Goal: Task Accomplishment & Management: Manage account settings

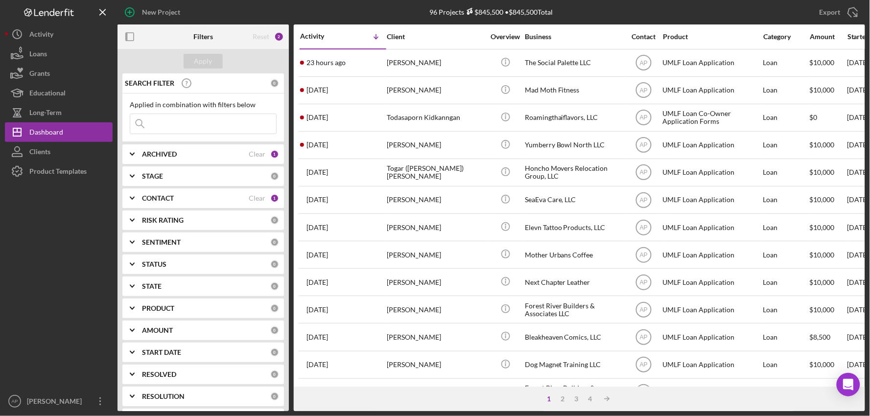
click at [160, 121] on input at bounding box center [203, 124] width 146 height 20
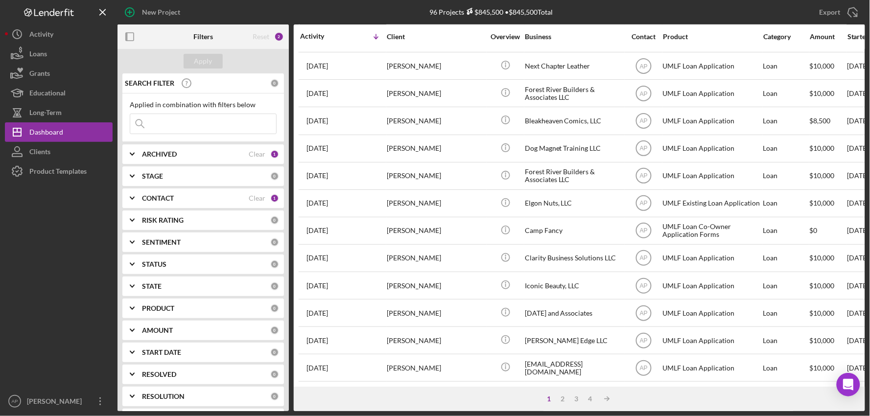
scroll to position [217, 0]
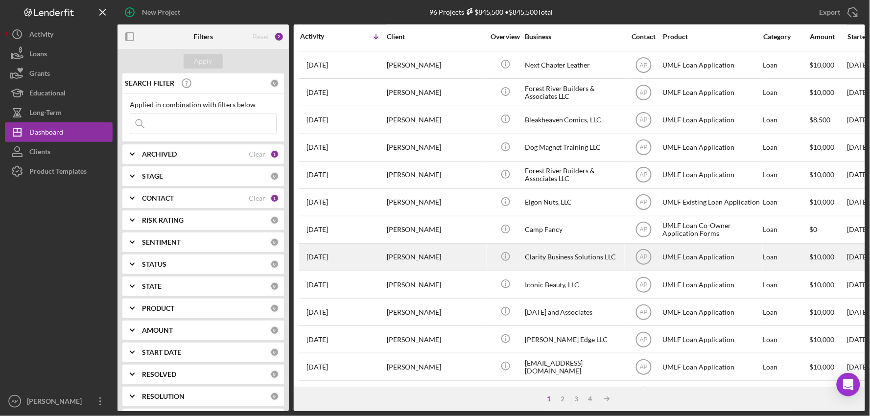
click at [456, 263] on div "[PERSON_NAME]" at bounding box center [436, 257] width 98 height 26
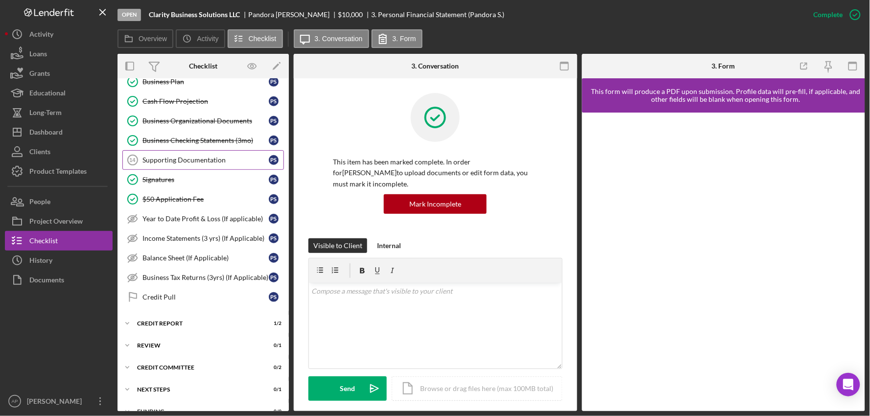
scroll to position [265, 0]
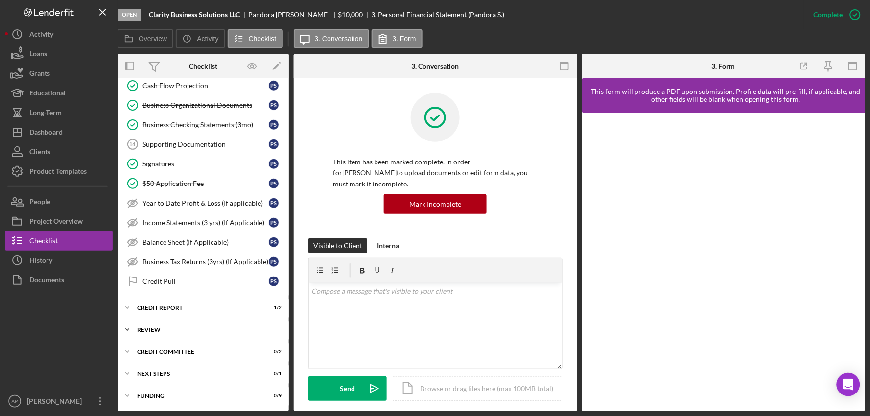
click at [157, 329] on div "Review" at bounding box center [207, 330] width 140 height 6
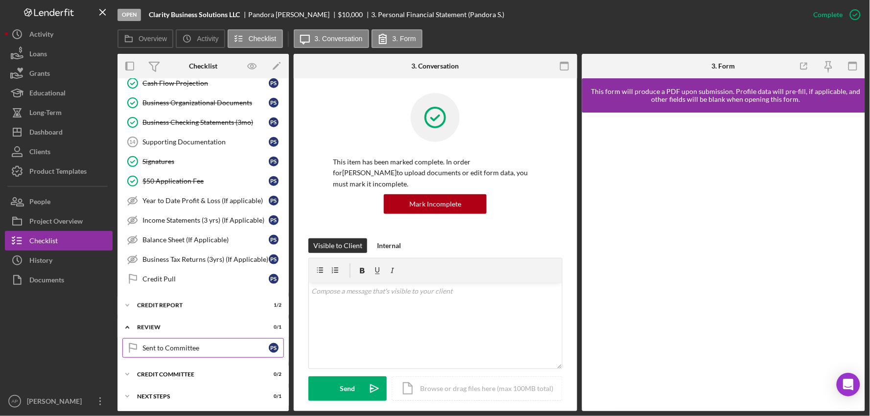
click at [156, 351] on div "Sent to Committee" at bounding box center [206, 348] width 126 height 8
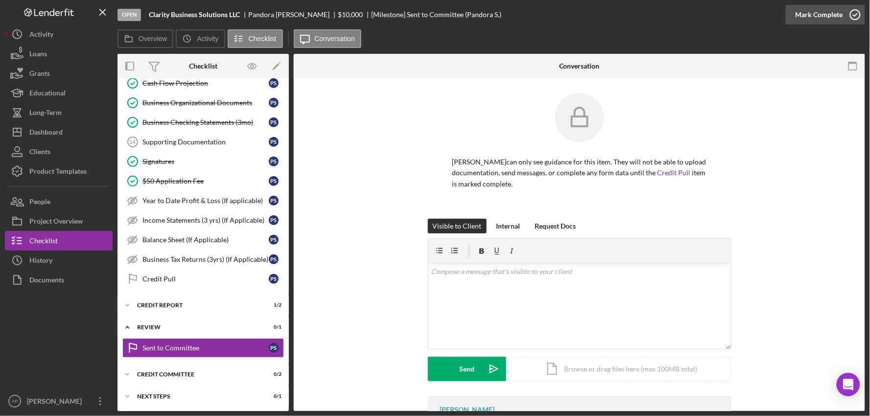
click at [842, 22] on div "Mark Complete" at bounding box center [820, 15] width 48 height 20
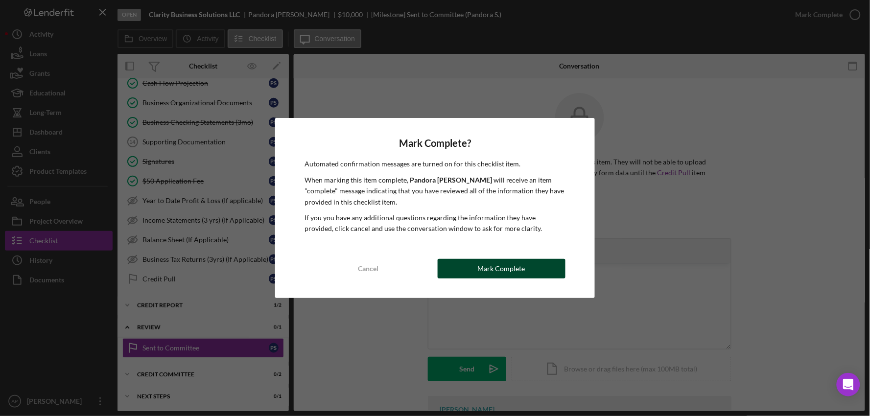
click at [507, 269] on div "Mark Complete" at bounding box center [502, 269] width 48 height 20
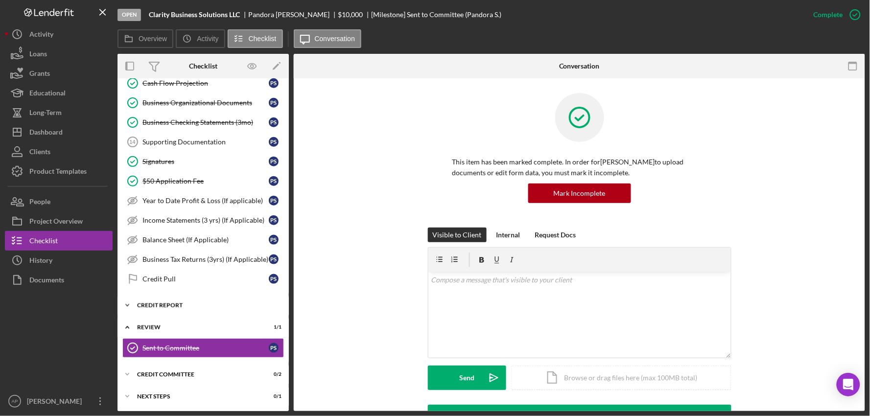
scroll to position [290, 0]
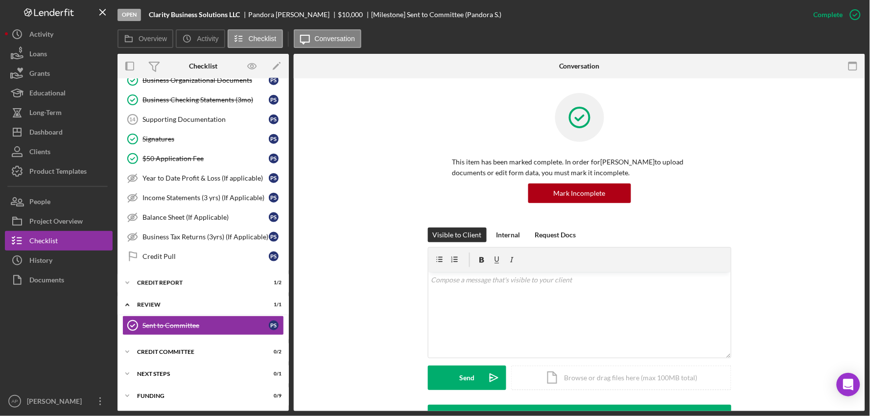
click at [187, 341] on div "Icon/Expander Application 15 / 23 Cover Sheet (Internal) Cover Sheet (Internal)…" at bounding box center [203, 101] width 171 height 611
click at [185, 355] on div "Credit Committee" at bounding box center [207, 352] width 140 height 6
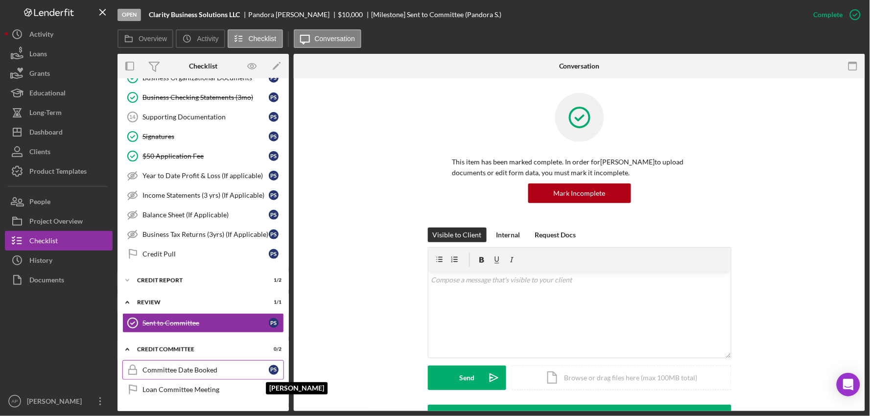
click at [269, 375] on div "P S" at bounding box center [276, 370] width 15 height 10
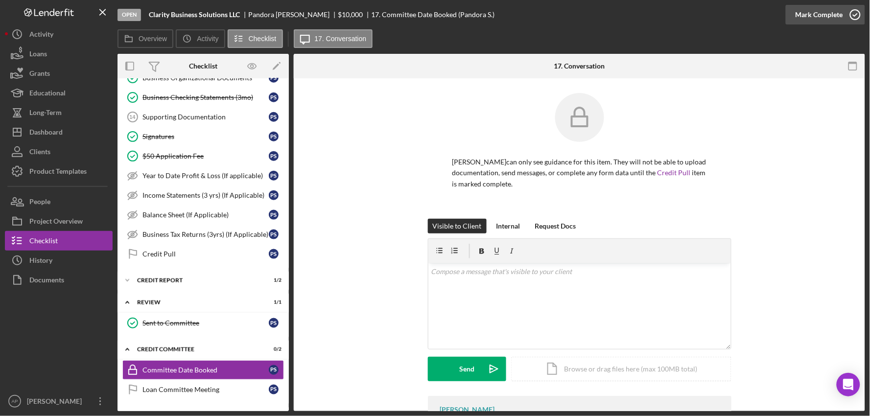
click at [823, 18] on div "Mark Complete" at bounding box center [820, 15] width 48 height 20
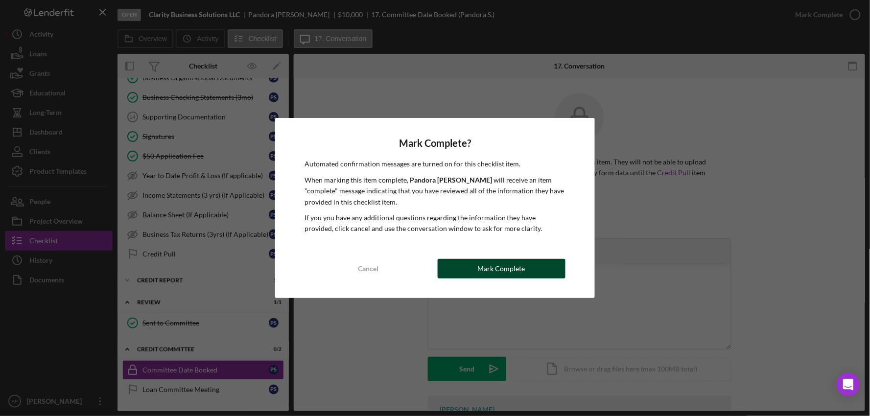
click at [523, 276] on div "Mark Complete" at bounding box center [502, 269] width 48 height 20
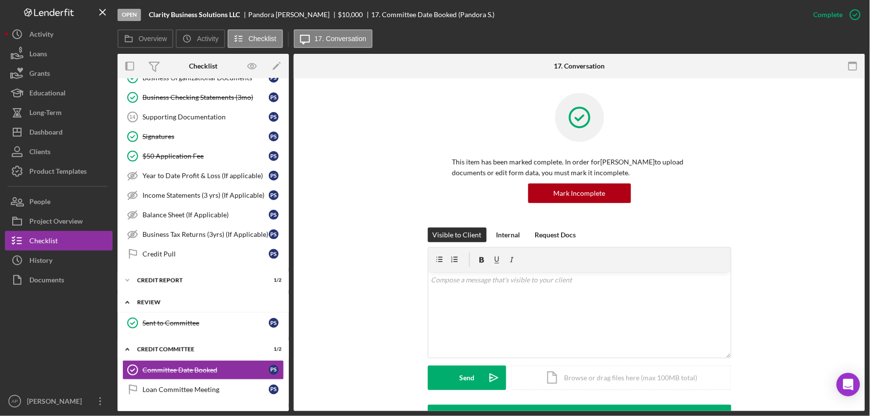
scroll to position [335, 0]
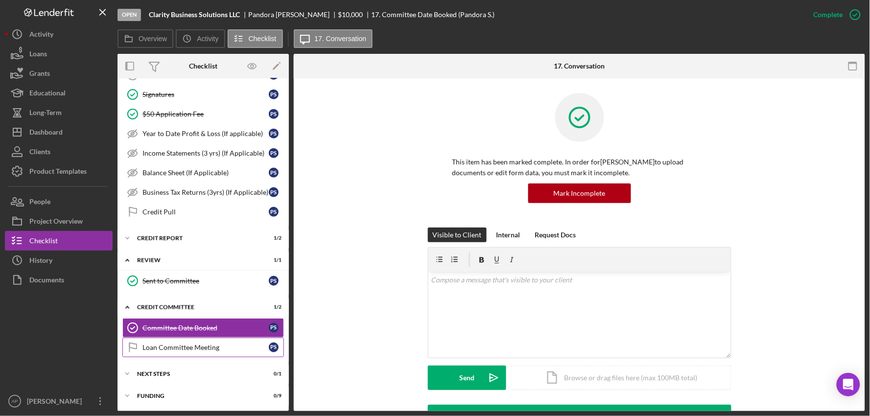
click at [223, 346] on div "Loan Committee Meeting" at bounding box center [206, 348] width 126 height 8
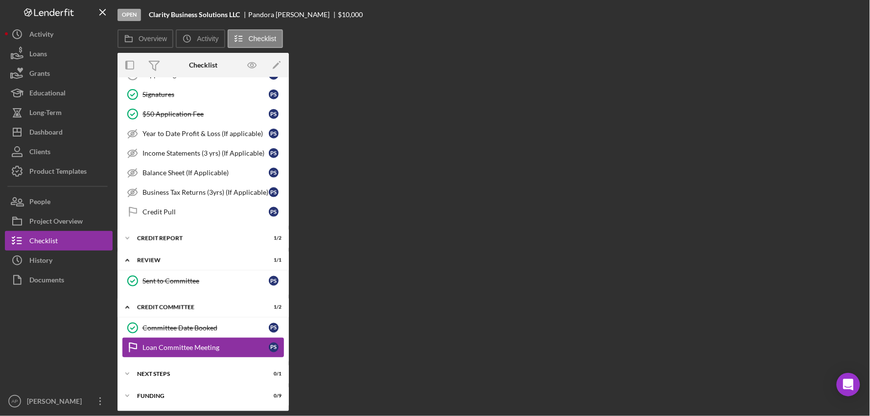
scroll to position [335, 0]
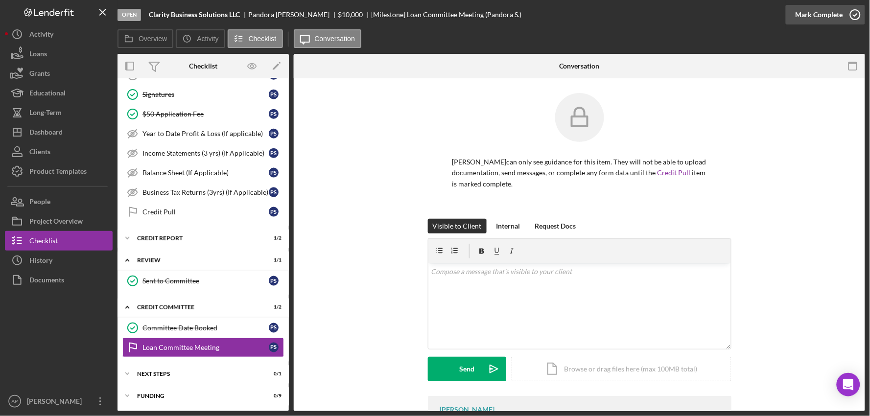
click at [812, 16] on div "Mark Complete" at bounding box center [820, 15] width 48 height 20
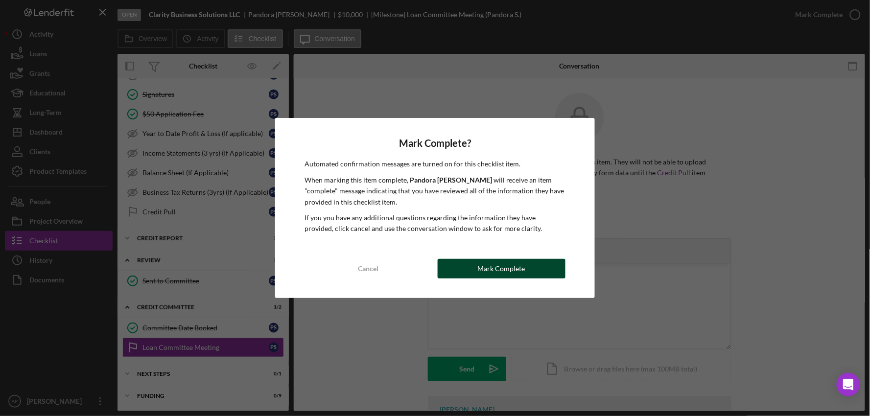
click at [459, 268] on button "Mark Complete" at bounding box center [502, 269] width 128 height 20
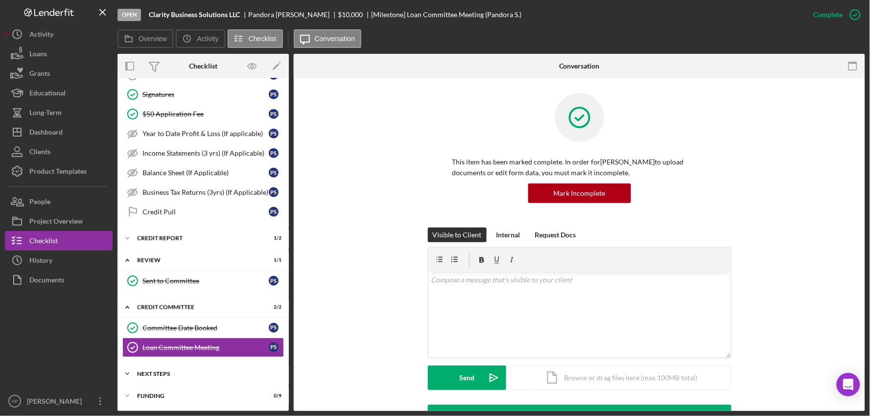
click at [181, 376] on div "Next Steps" at bounding box center [207, 374] width 140 height 6
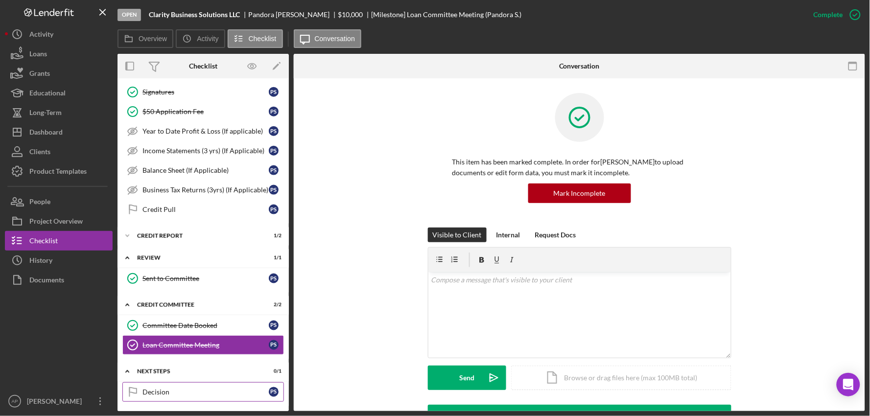
click at [179, 390] on link "Decision Decision P S" at bounding box center [203, 393] width 162 height 20
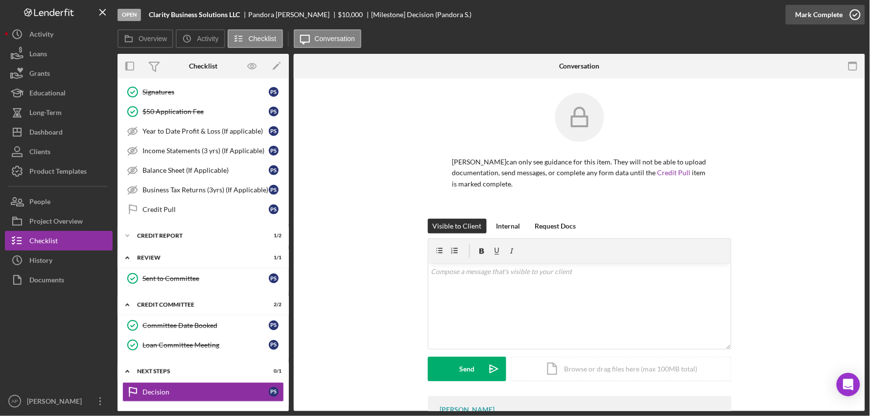
click at [853, 21] on icon "button" at bounding box center [856, 14] width 24 height 24
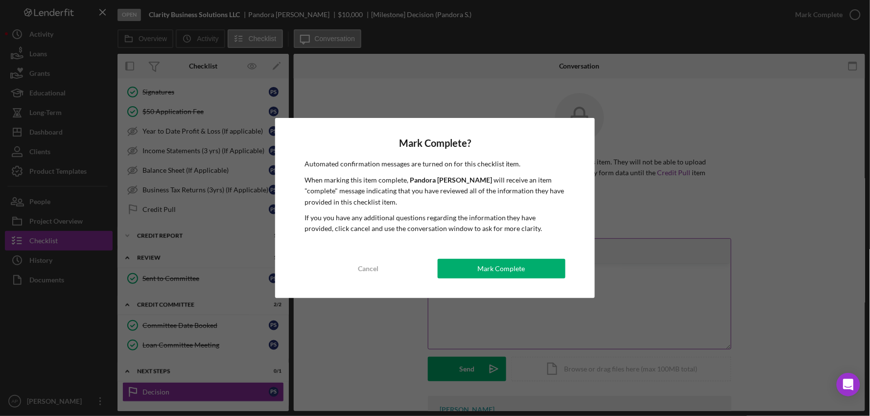
click at [478, 268] on button "Mark Complete" at bounding box center [502, 269] width 128 height 20
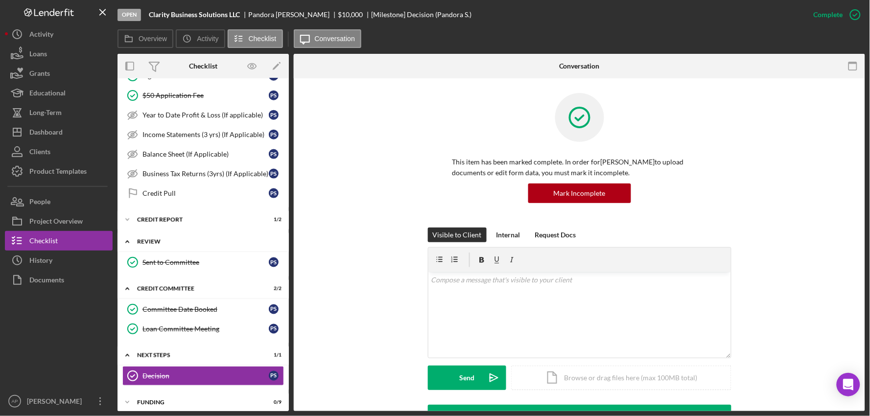
scroll to position [360, 0]
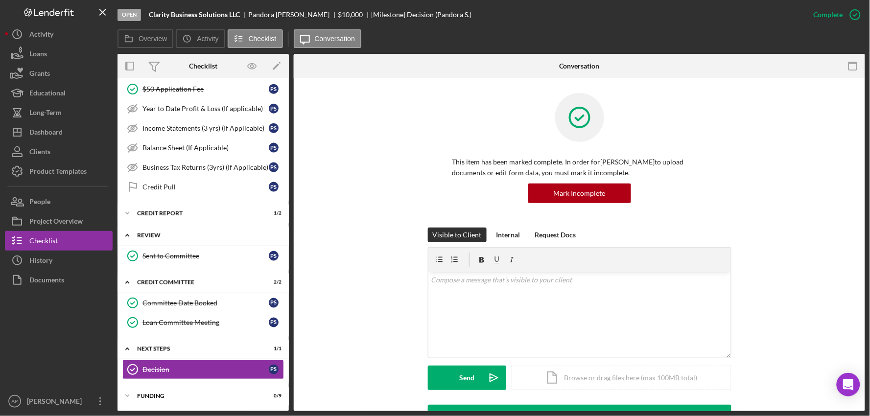
click at [125, 231] on icon "Icon/Expander" at bounding box center [128, 236] width 20 height 20
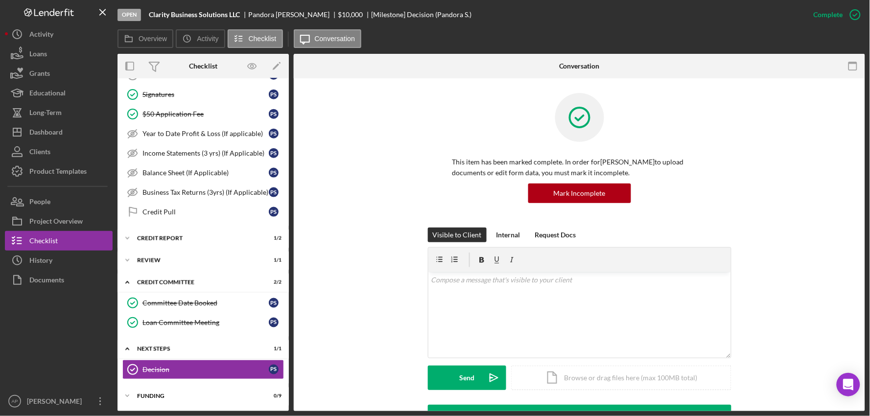
scroll to position [335, 0]
drag, startPoint x: 141, startPoint y: 212, endPoint x: 154, endPoint y: 211, distance: 13.3
click at [141, 212] on icon "Credit Pull" at bounding box center [133, 212] width 24 height 24
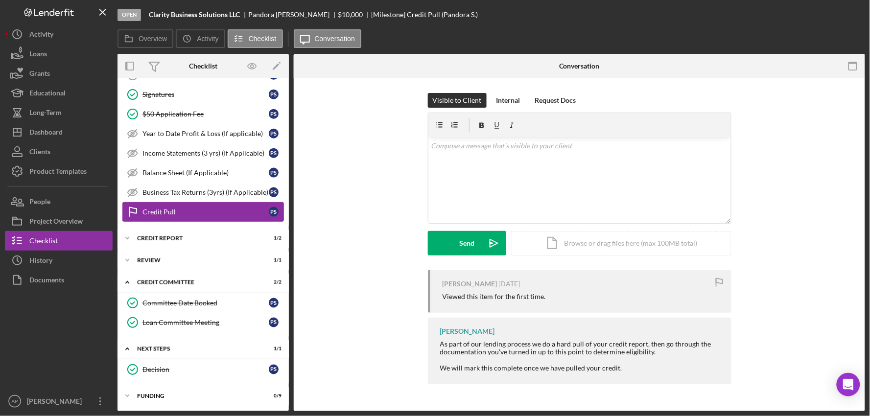
scroll to position [335, 0]
click at [806, 14] on div "Mark Complete" at bounding box center [820, 15] width 48 height 20
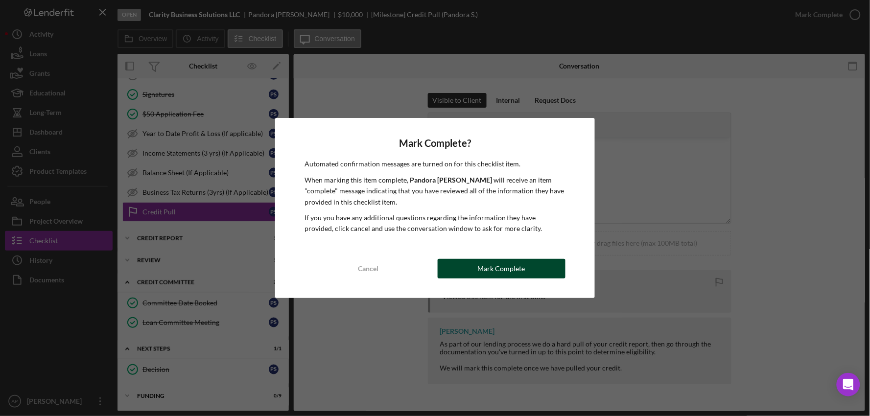
click at [457, 276] on button "Mark Complete" at bounding box center [502, 269] width 128 height 20
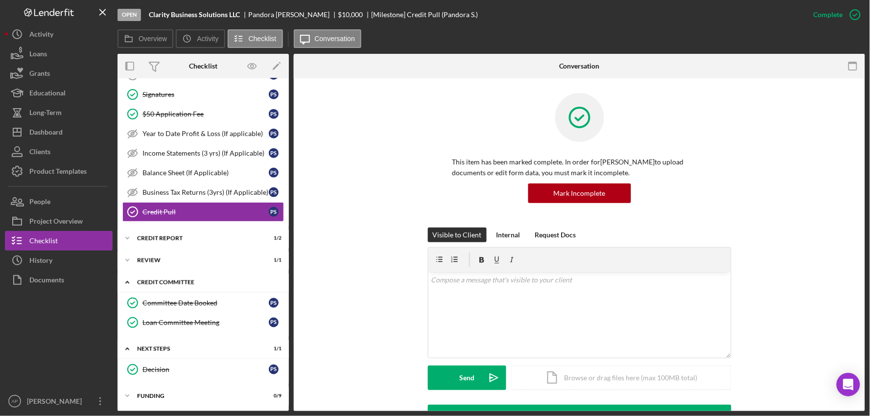
click at [128, 282] on polyline at bounding box center [127, 283] width 3 height 2
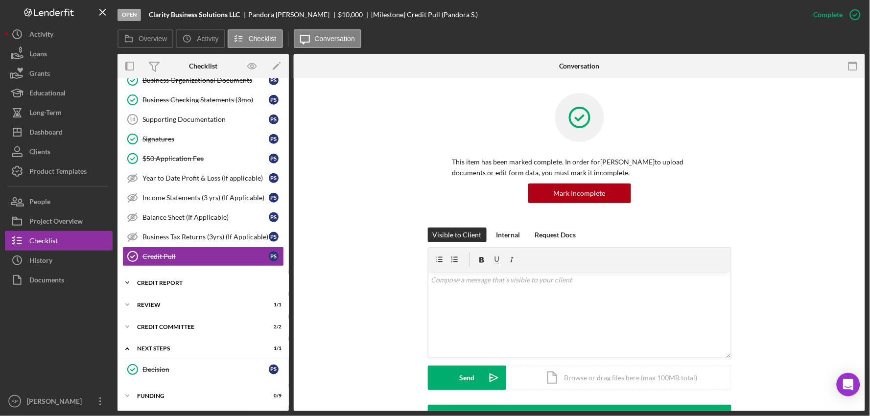
scroll to position [290, 0]
click at [130, 347] on icon "Icon/Expander" at bounding box center [128, 349] width 20 height 20
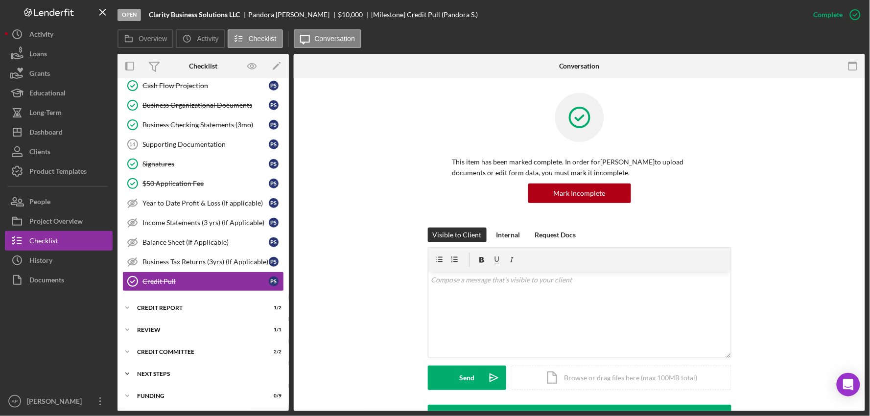
scroll to position [265, 0]
click at [173, 397] on div "Funding" at bounding box center [207, 396] width 140 height 6
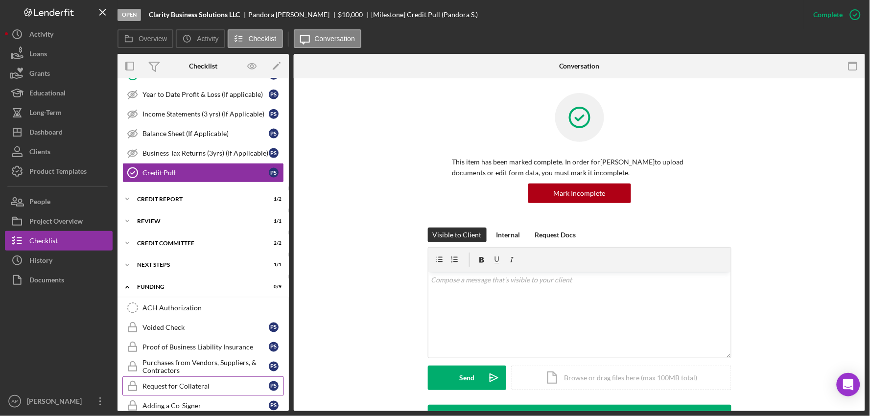
scroll to position [448, 0]
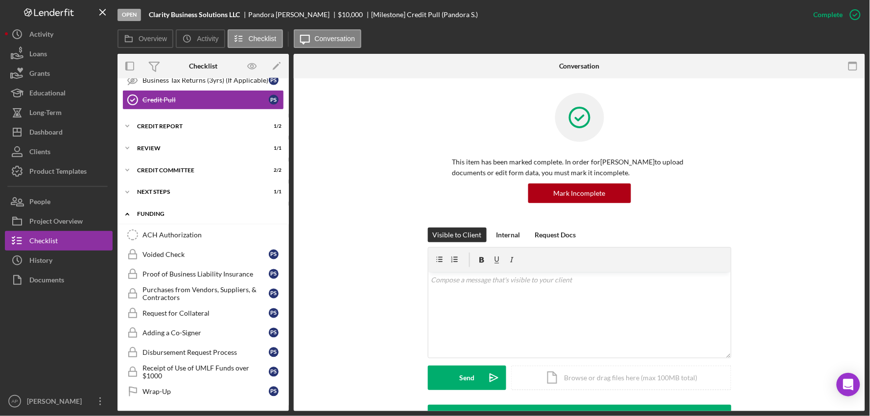
click at [160, 214] on div "Funding" at bounding box center [207, 215] width 140 height 6
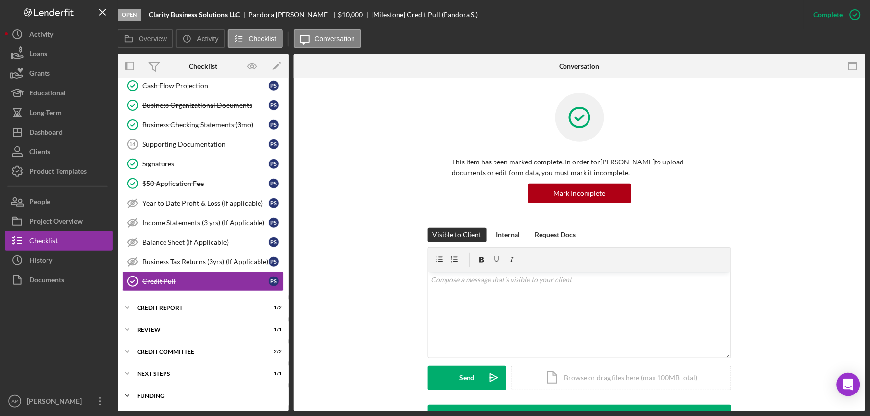
scroll to position [265, 0]
click at [145, 327] on div "Review" at bounding box center [207, 330] width 140 height 6
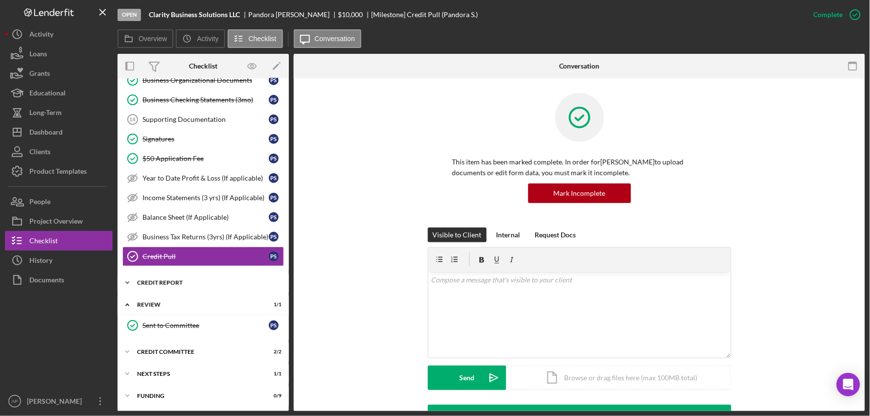
click at [151, 288] on div "Icon/Expander Credit report 1 / 2" at bounding box center [203, 283] width 171 height 20
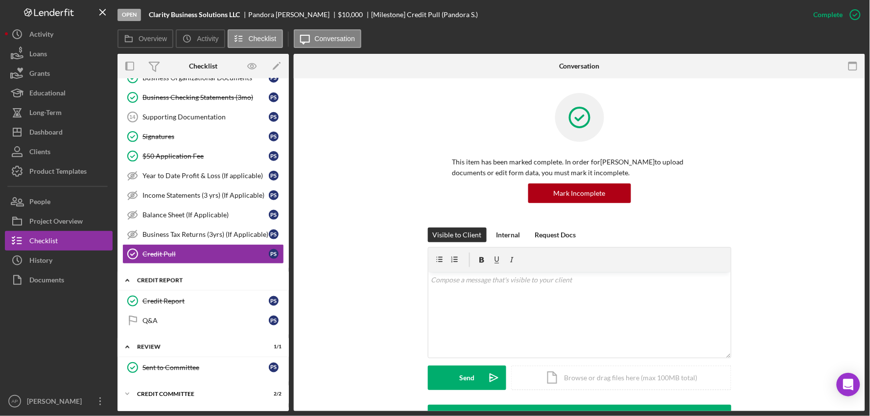
scroll to position [335, 0]
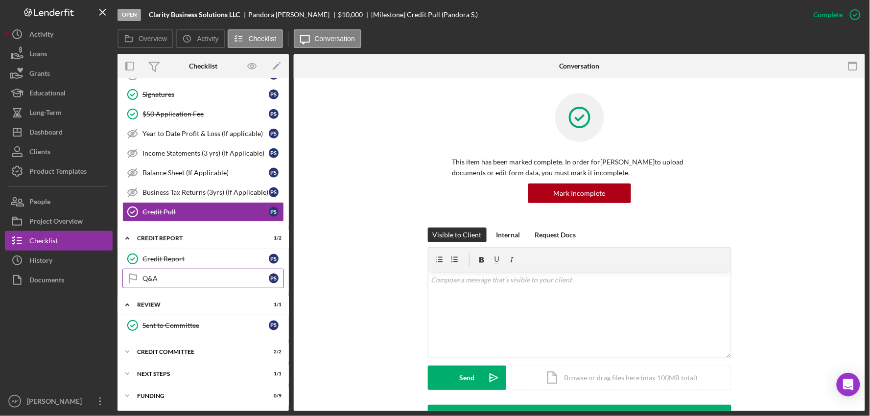
click at [157, 282] on div "Q&A" at bounding box center [206, 279] width 126 height 8
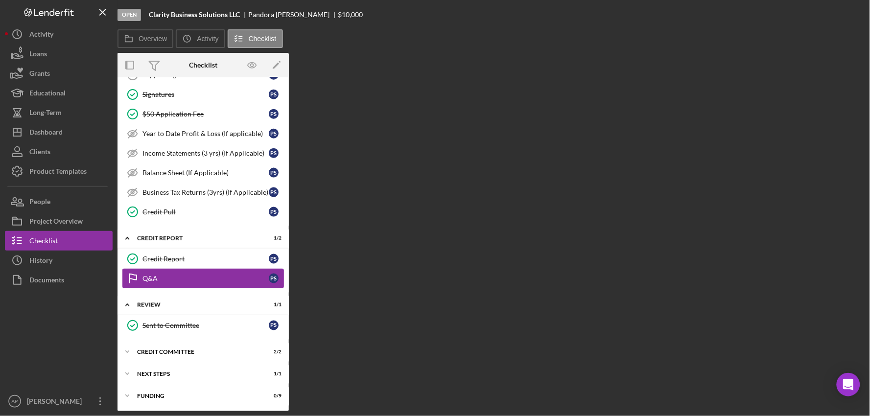
scroll to position [335, 0]
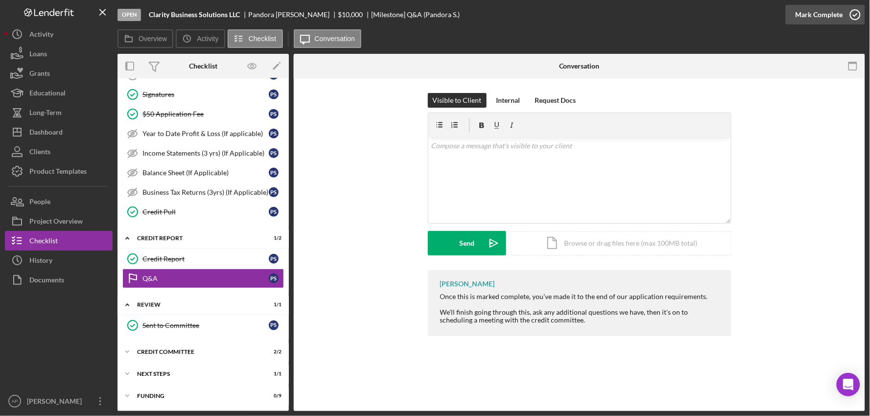
click at [845, 12] on icon "button" at bounding box center [856, 14] width 24 height 24
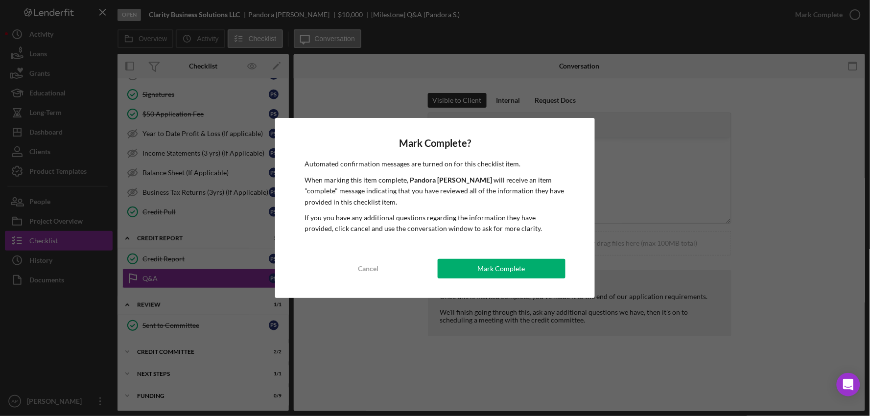
click at [522, 278] on div "Mark Complete? Automated confirmation messages are turned on for this checklist…" at bounding box center [435, 208] width 320 height 180
click at [521, 273] on div "Mark Complete" at bounding box center [502, 269] width 48 height 20
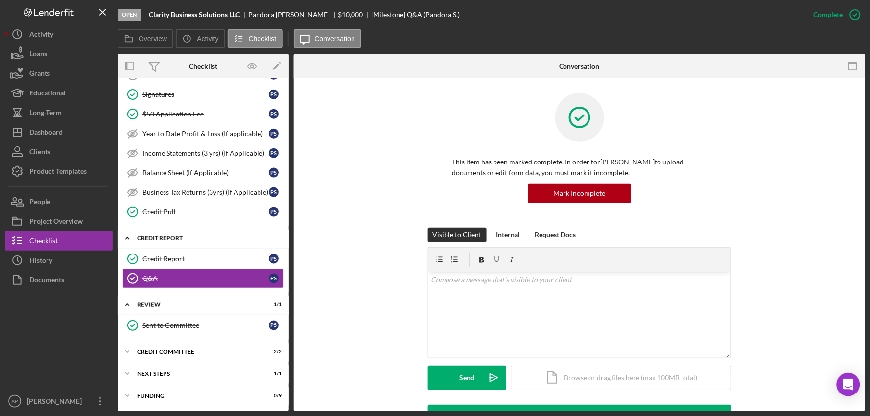
click at [132, 241] on icon "Icon/Expander" at bounding box center [128, 239] width 20 height 20
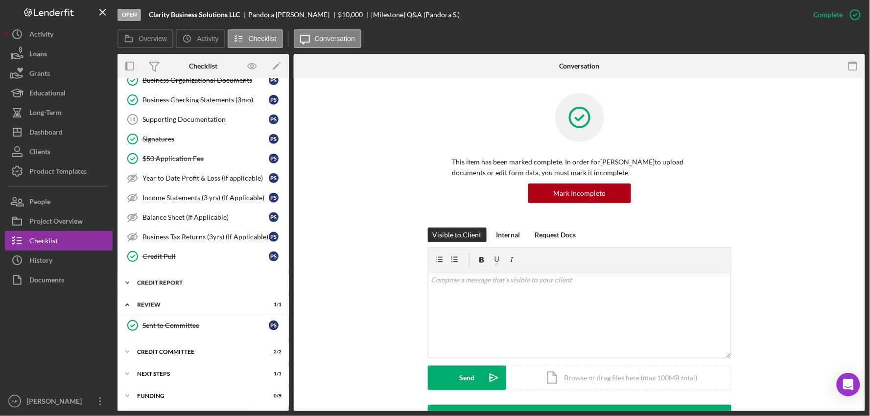
scroll to position [290, 0]
click at [131, 306] on icon "Icon/Expander" at bounding box center [128, 305] width 20 height 20
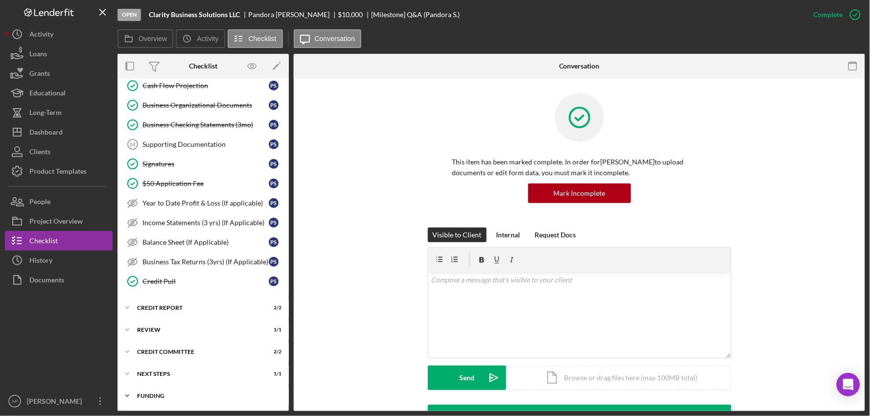
click at [149, 389] on div "Icon/Expander Funding 0 / 9" at bounding box center [203, 396] width 171 height 20
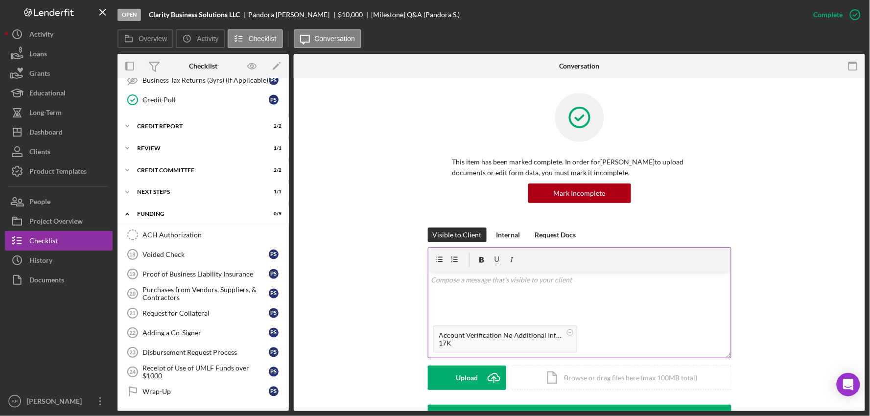
scroll to position [54, 0]
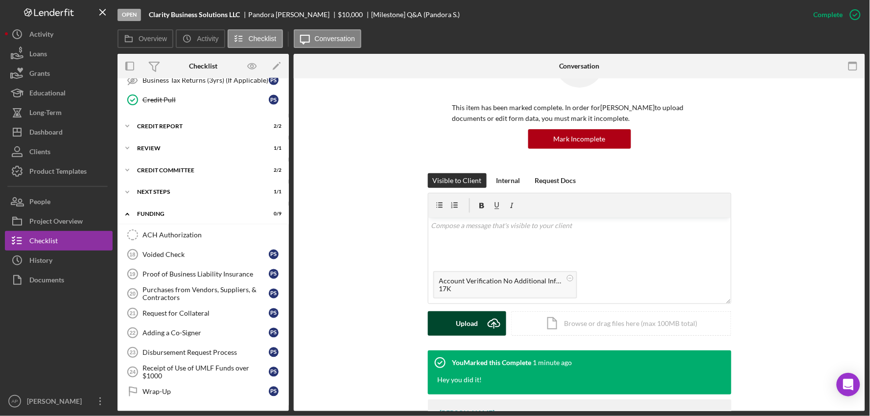
click at [475, 325] on div "Upload" at bounding box center [467, 324] width 22 height 24
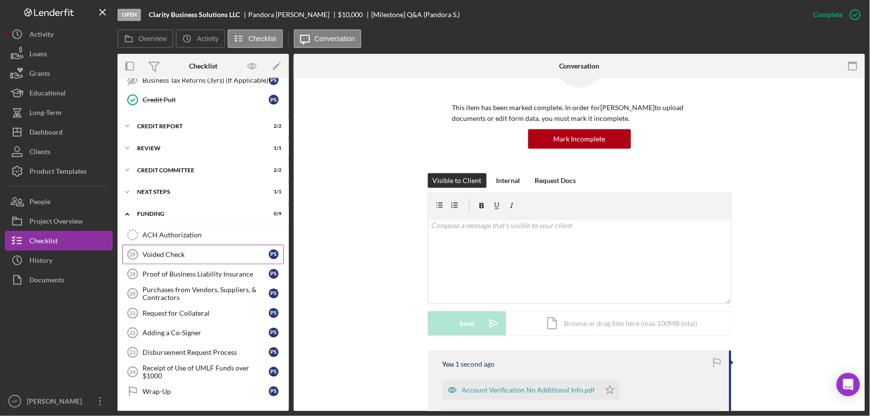
click at [212, 256] on div "Voided Check" at bounding box center [206, 255] width 126 height 8
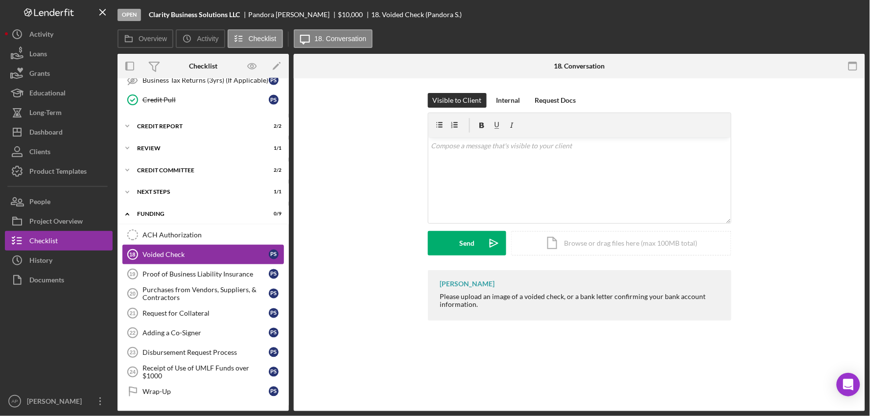
scroll to position [448, 0]
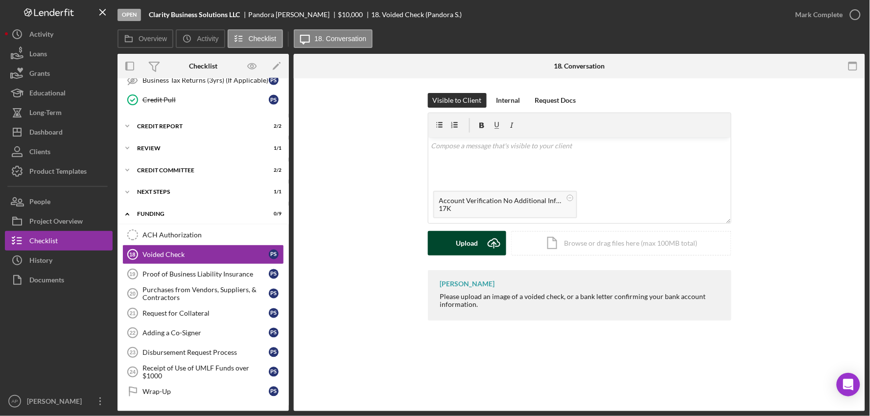
click at [443, 246] on button "Upload Icon/Upload" at bounding box center [467, 243] width 78 height 24
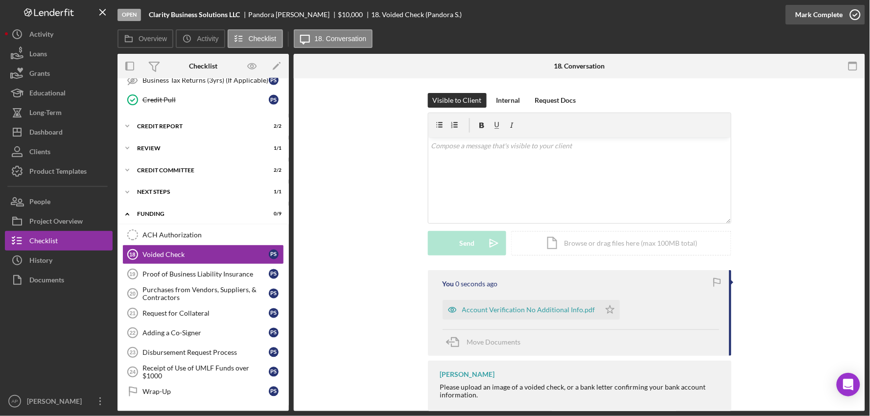
click at [840, 22] on div "Mark Complete" at bounding box center [820, 15] width 48 height 20
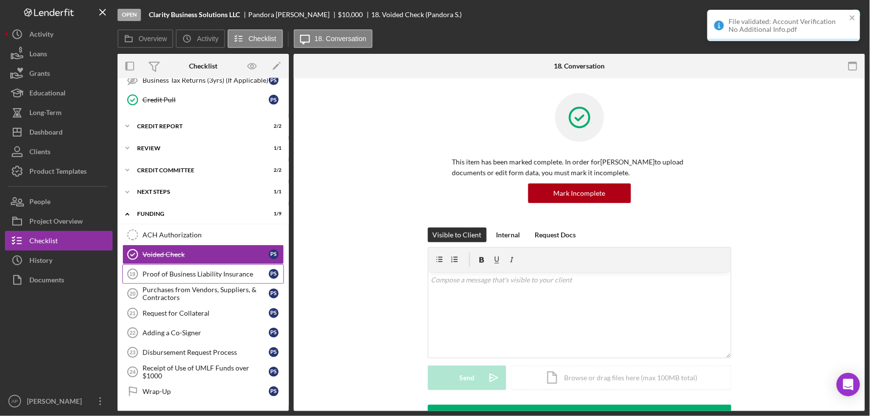
click at [196, 275] on div "Proof of Business Liability Insurance" at bounding box center [206, 274] width 126 height 8
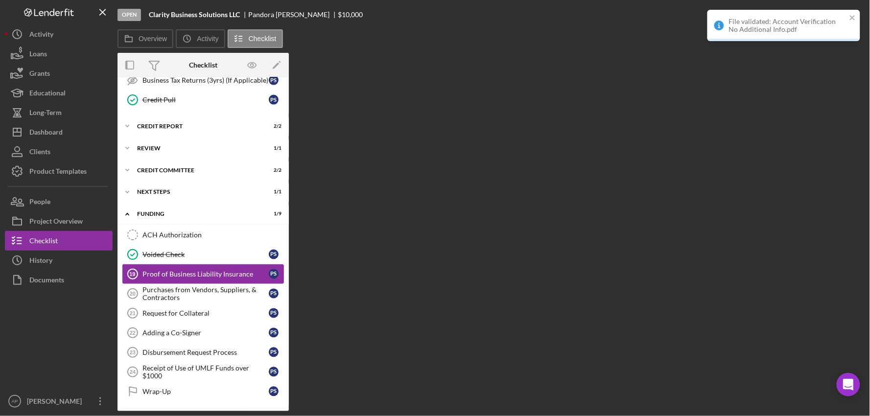
scroll to position [448, 0]
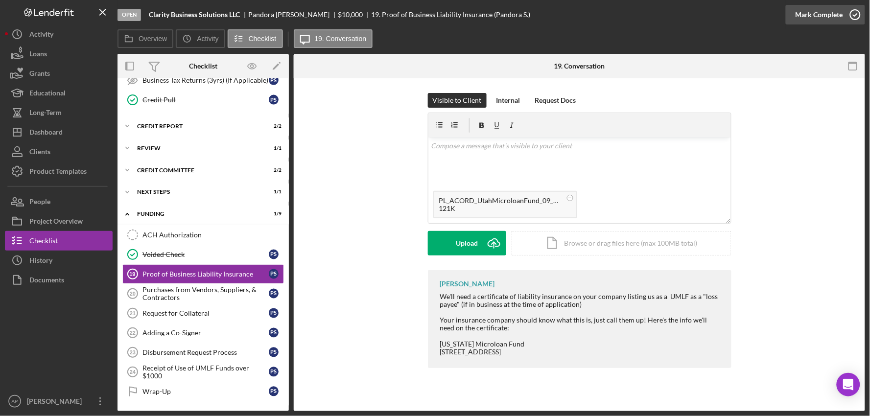
click at [815, 15] on div "Mark Complete" at bounding box center [820, 15] width 48 height 20
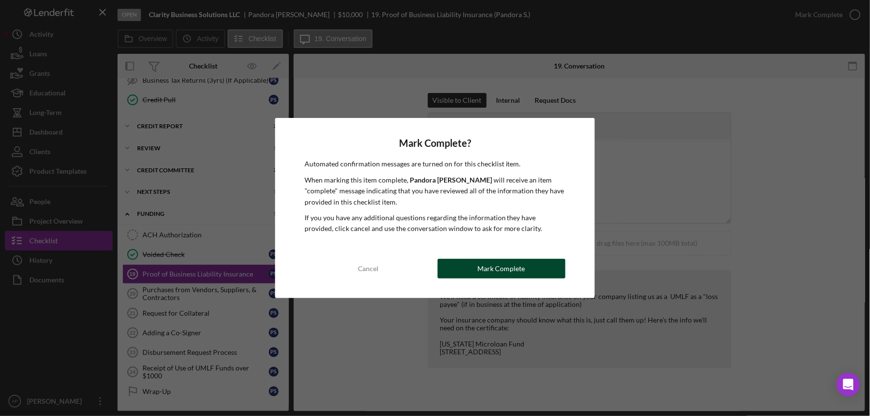
click at [463, 271] on button "Mark Complete" at bounding box center [502, 269] width 128 height 20
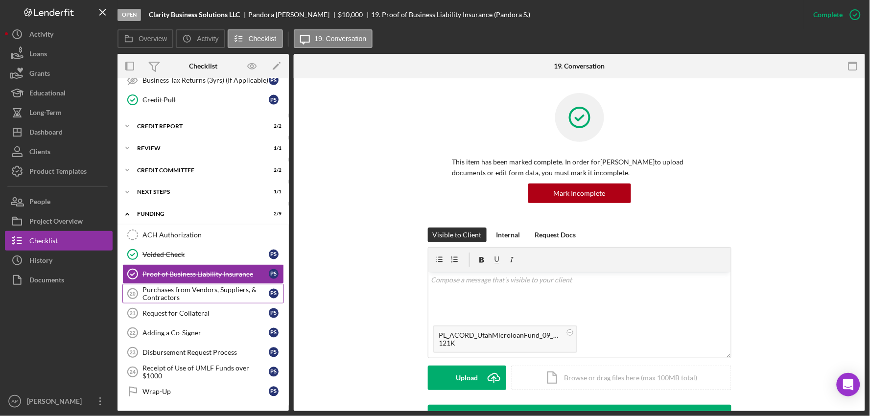
click at [168, 296] on div "Purchases from Vendors, Suppliers, & Contractors" at bounding box center [206, 294] width 126 height 16
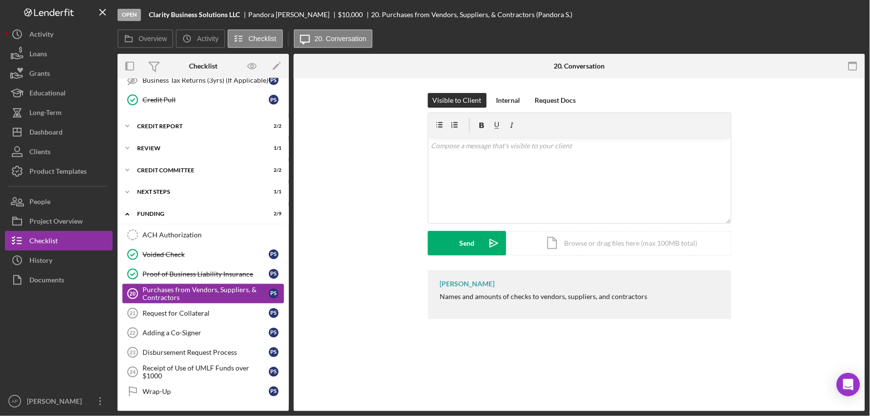
scroll to position [448, 0]
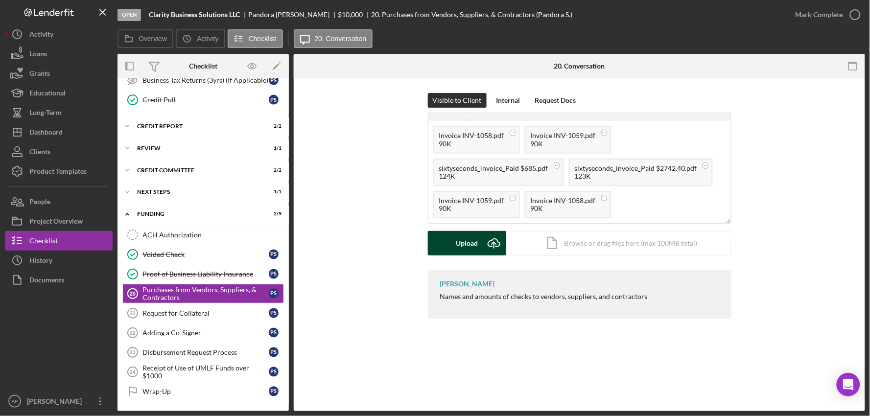
click at [468, 241] on div "Upload" at bounding box center [467, 243] width 22 height 24
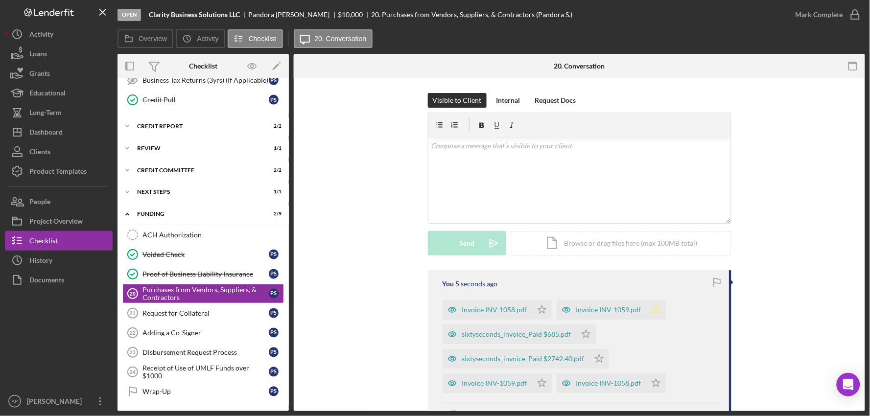
click at [650, 307] on icon "Icon/Star" at bounding box center [657, 310] width 20 height 20
click at [802, 18] on div "Mark Complete" at bounding box center [820, 15] width 48 height 20
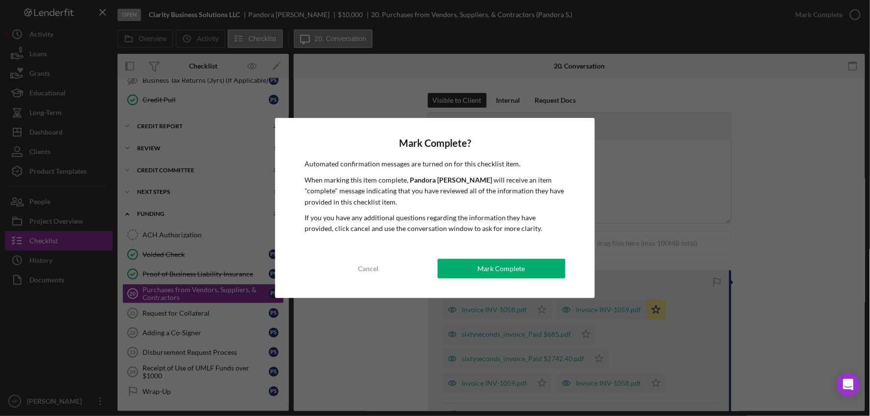
click at [473, 271] on button "Mark Complete" at bounding box center [502, 269] width 128 height 20
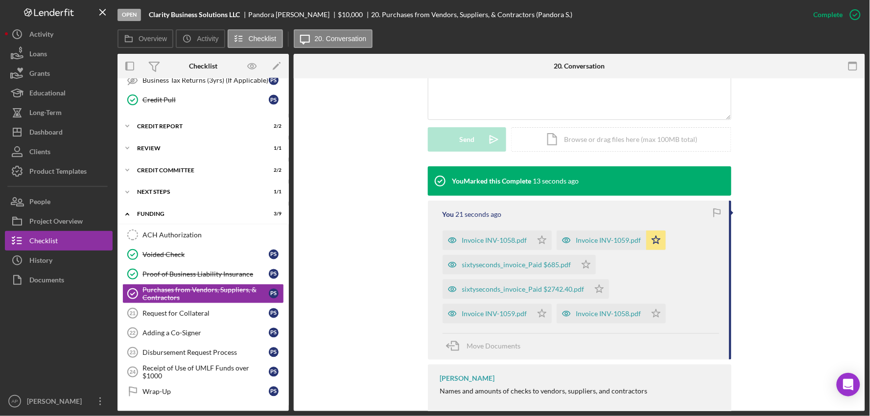
scroll to position [261, 0]
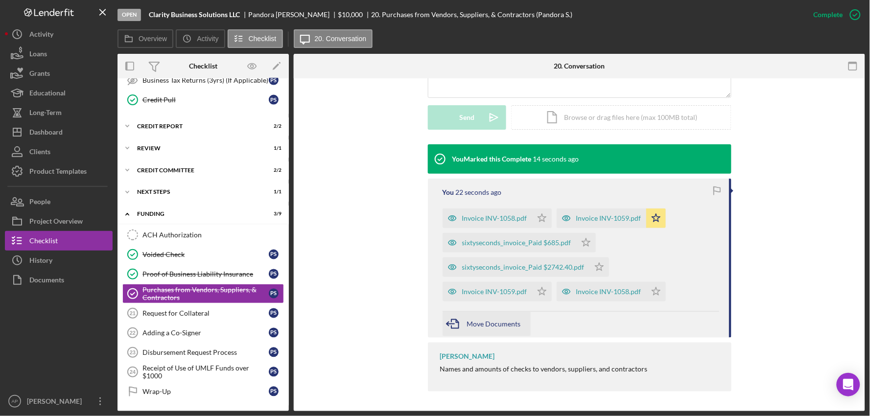
click at [483, 321] on span "Move Documents" at bounding box center [494, 324] width 54 height 8
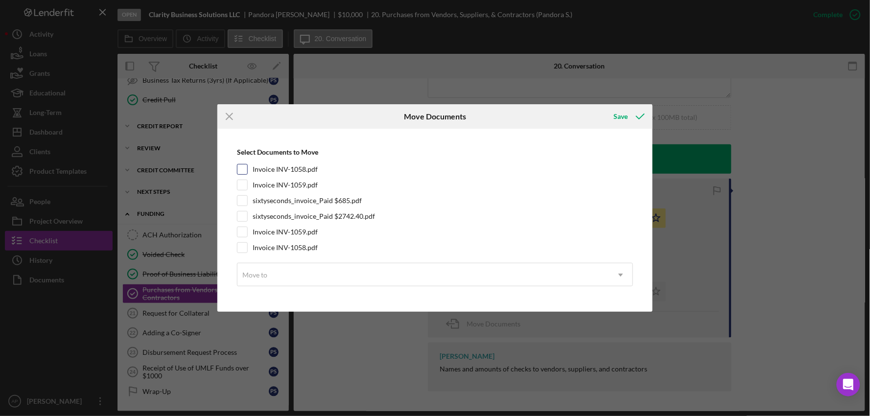
click at [245, 167] on input "Invoice INV-1058.pdf" at bounding box center [243, 170] width 10 height 10
checkbox input "true"
click at [243, 182] on input "Invoice INV-1059.pdf" at bounding box center [243, 185] width 10 height 10
checkbox input "true"
click at [243, 198] on input "sixtyseconds_invoice_Paid $685.pdf" at bounding box center [243, 201] width 10 height 10
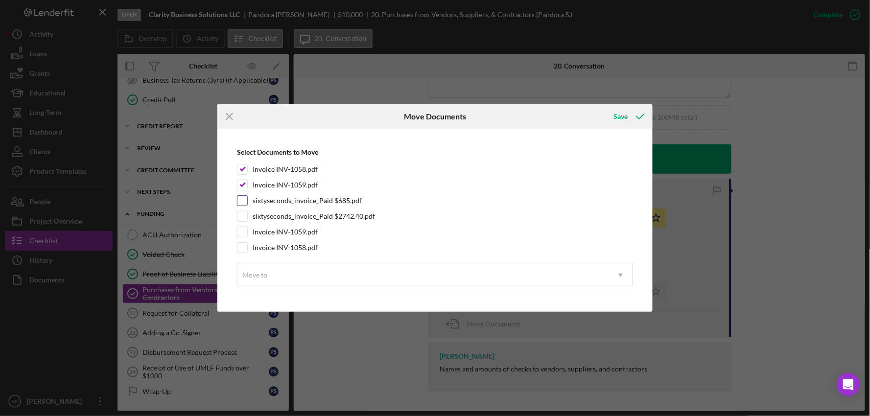
checkbox input "true"
click at [246, 215] on input "sixtyseconds_invoice_Paid $2742.40.pdf" at bounding box center [243, 217] width 10 height 10
checkbox input "true"
click at [238, 234] on input "Invoice INV-1059.pdf" at bounding box center [243, 232] width 10 height 10
checkbox input "true"
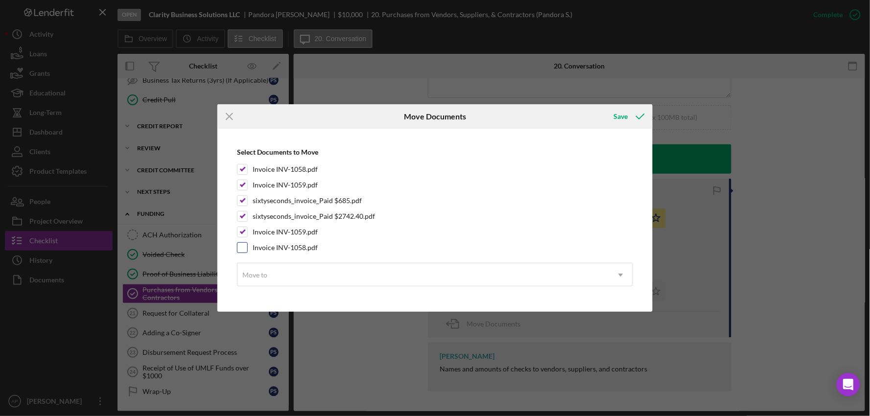
click at [239, 251] on input "Invoice INV-1058.pdf" at bounding box center [243, 248] width 10 height 10
checkbox input "true"
click at [250, 272] on div "Move to" at bounding box center [254, 275] width 25 height 8
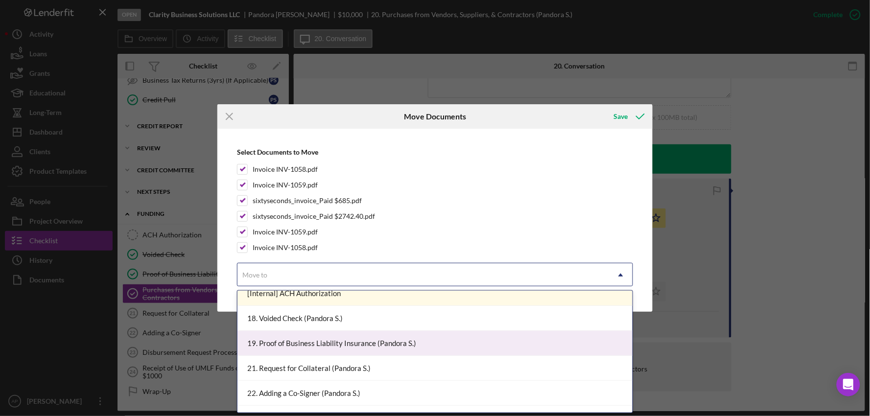
scroll to position [554, 0]
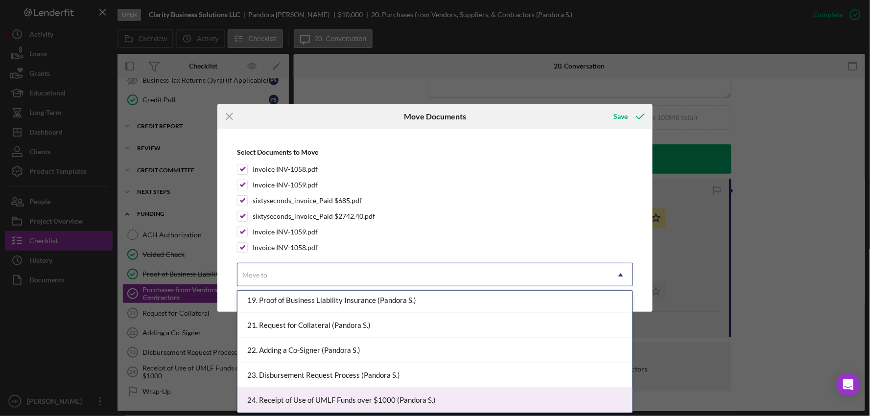
click at [404, 398] on div "24. Receipt of Use of UMLF Funds over $1000 (Pandora S.)" at bounding box center [435, 400] width 395 height 25
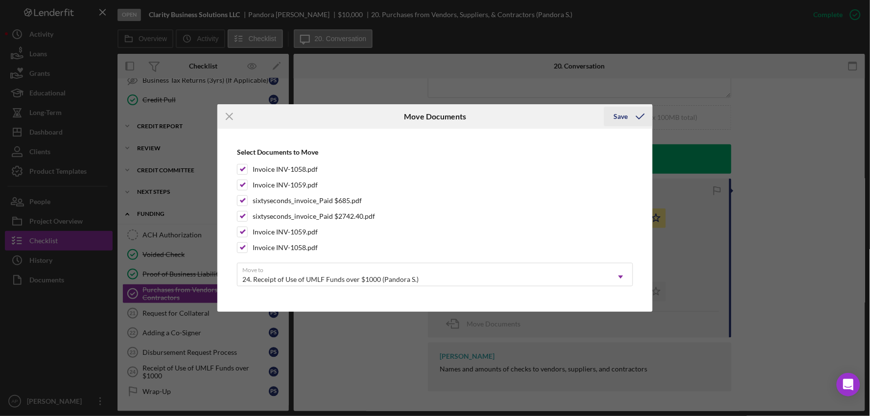
click at [619, 110] on div "Save" at bounding box center [621, 117] width 14 height 20
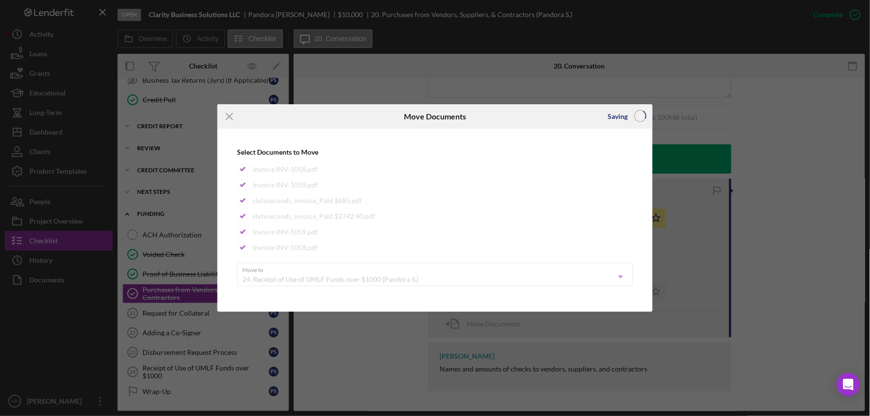
scroll to position [260, 0]
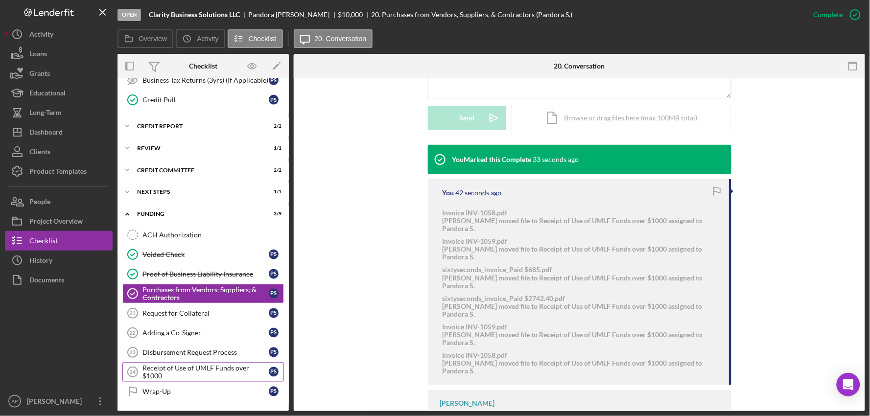
click at [182, 374] on div "Receipt of Use of UMLF Funds over $1000" at bounding box center [206, 372] width 126 height 16
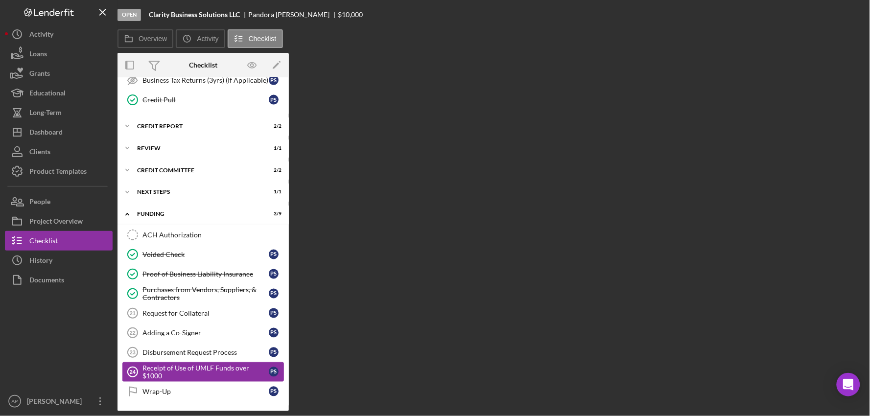
scroll to position [448, 0]
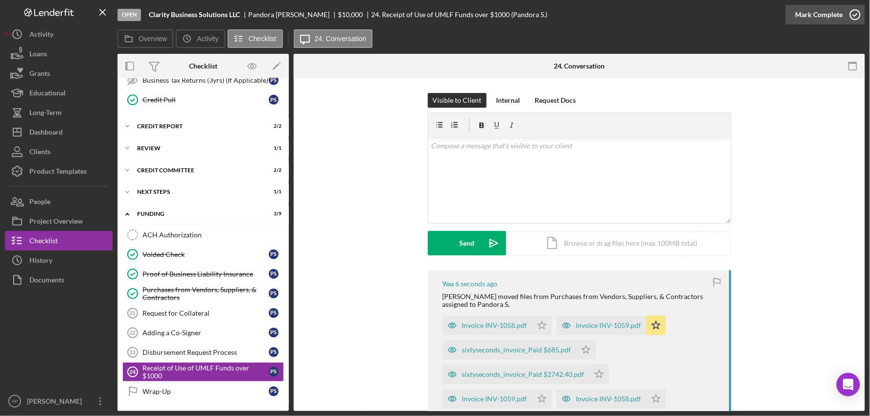
click at [838, 21] on div "Mark Complete" at bounding box center [820, 15] width 48 height 20
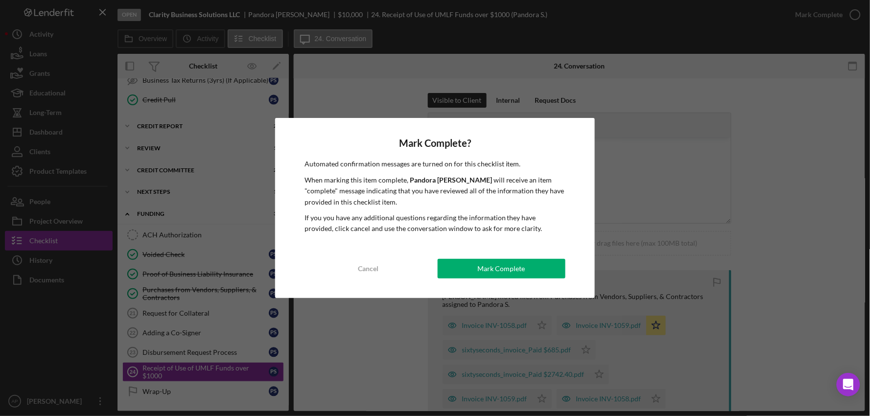
click at [462, 272] on button "Mark Complete" at bounding box center [502, 269] width 128 height 20
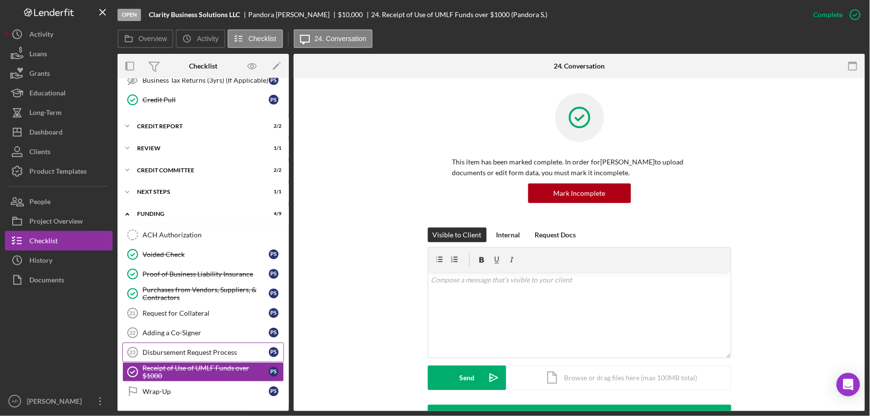
click at [225, 353] on div "Disbursement Request Process" at bounding box center [206, 353] width 126 height 8
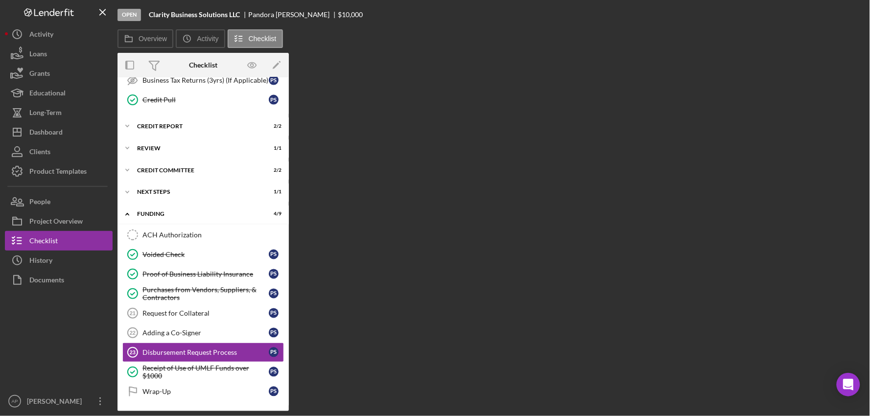
scroll to position [448, 0]
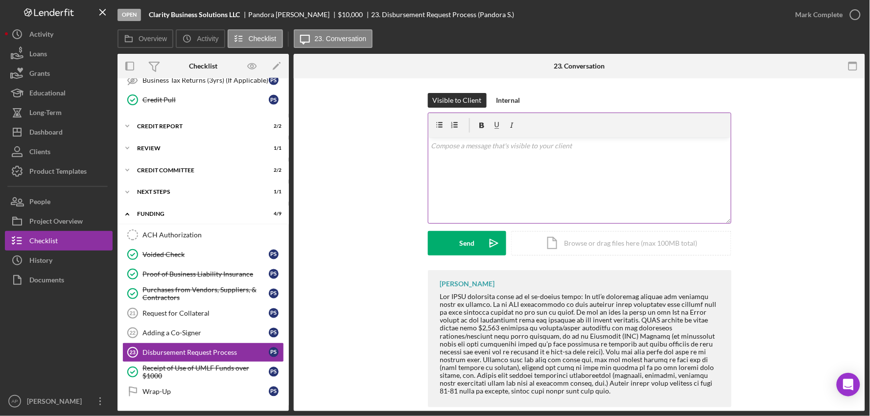
click at [460, 172] on div "v Color teal Color pink Remove color Add row above Add row below Add column bef…" at bounding box center [580, 181] width 303 height 86
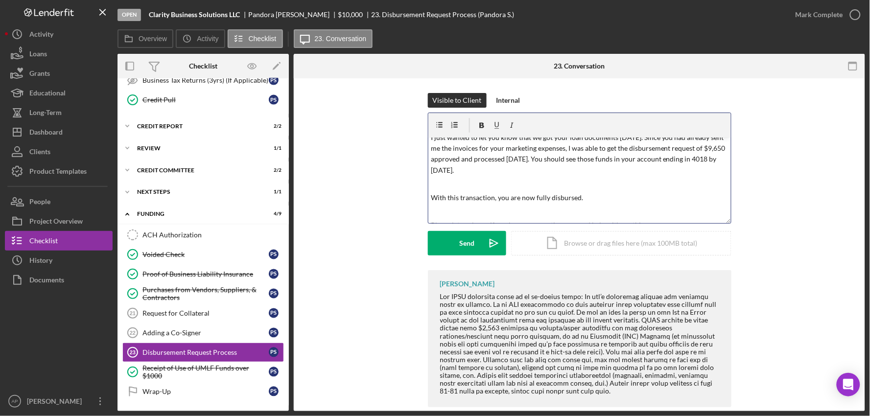
scroll to position [54, 0]
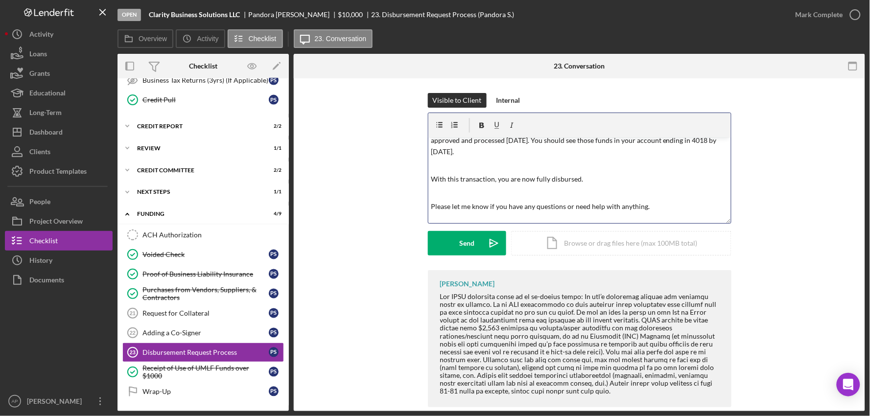
click at [478, 155] on p "I just wanted to let you know that we got your loan documents [DATE]. Since you…" at bounding box center [579, 136] width 297 height 44
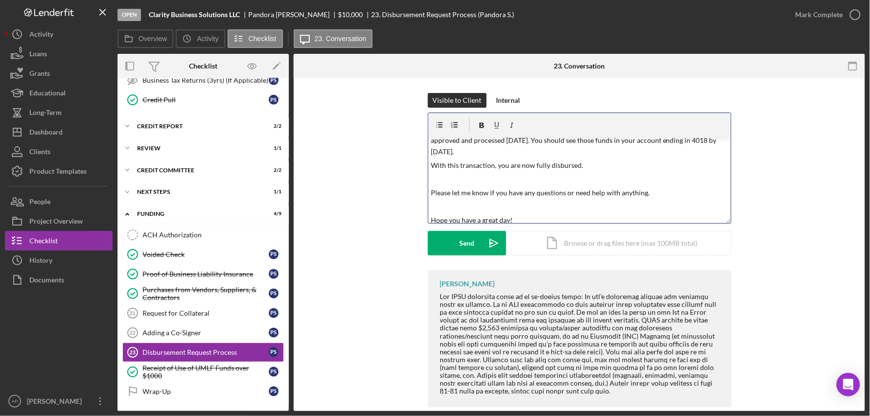
click at [589, 169] on p "With this transaction, you are now fully disbursed." at bounding box center [579, 165] width 297 height 11
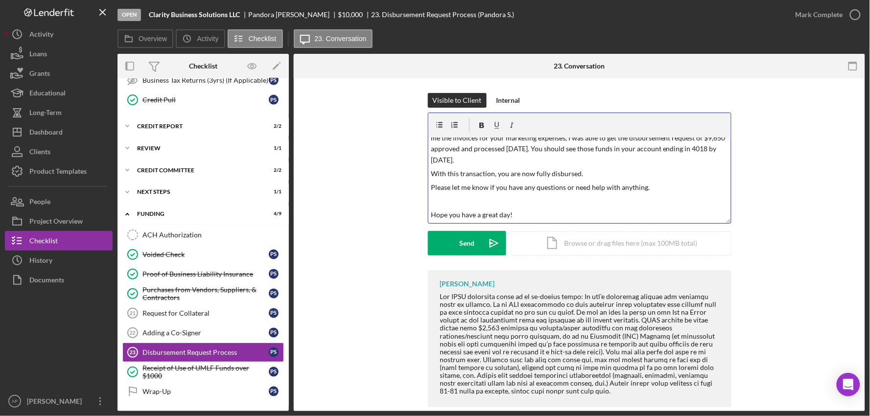
scroll to position [46, 0]
click at [652, 189] on p "Please let me know if you have any questions or need help with anything." at bounding box center [579, 188] width 297 height 11
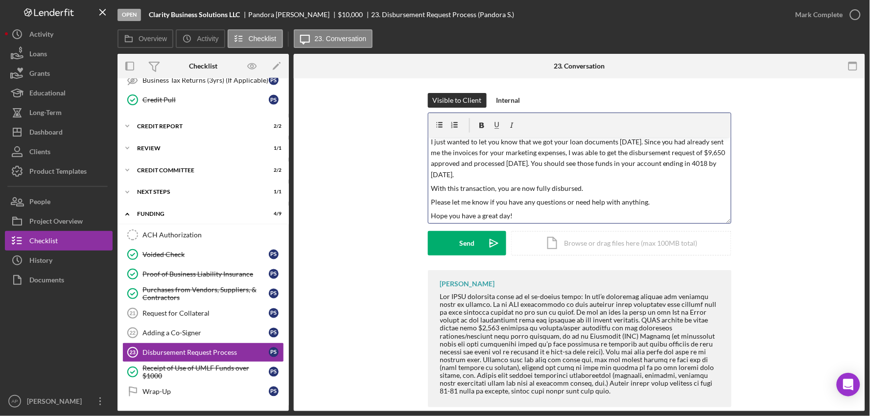
scroll to position [0, 0]
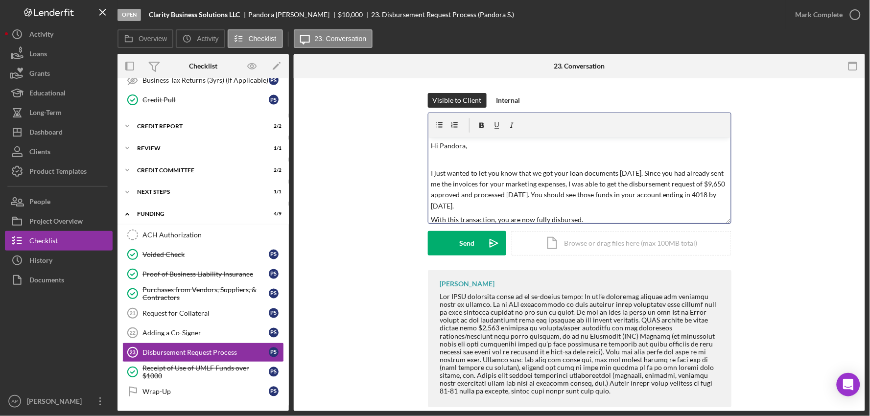
click at [476, 150] on p "Hi Pandora," at bounding box center [579, 146] width 297 height 11
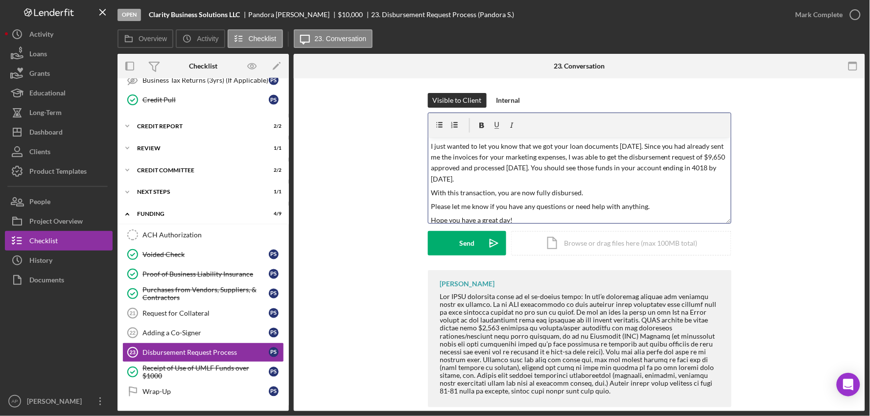
scroll to position [18, 0]
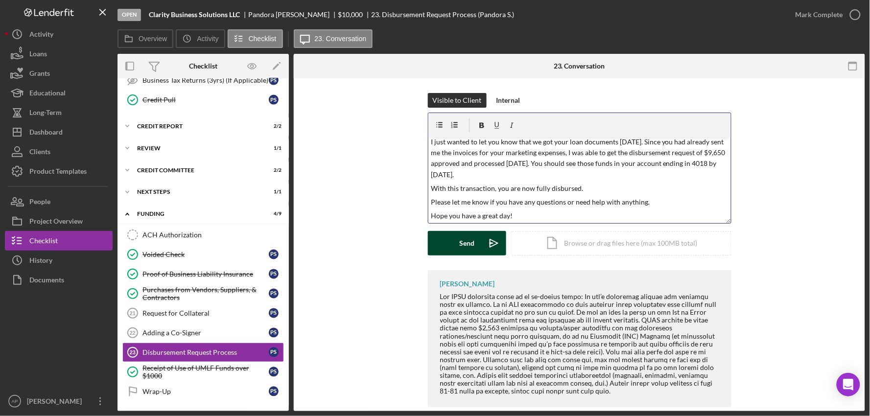
click at [458, 248] on button "Send Icon/icon-invite-send" at bounding box center [467, 243] width 78 height 24
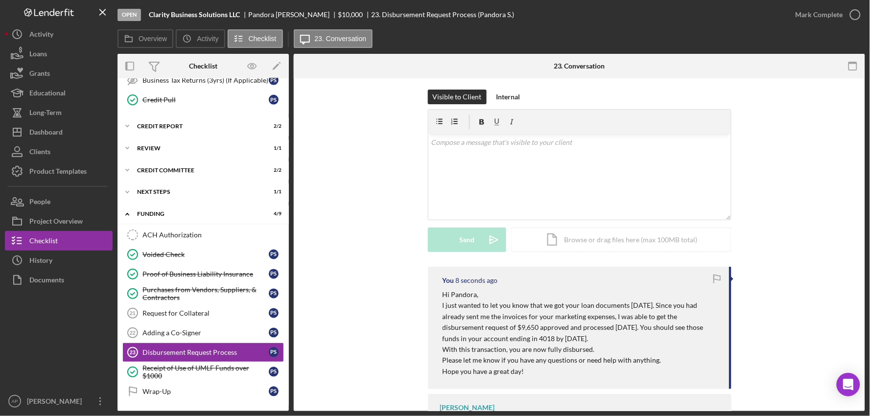
scroll to position [0, 0]
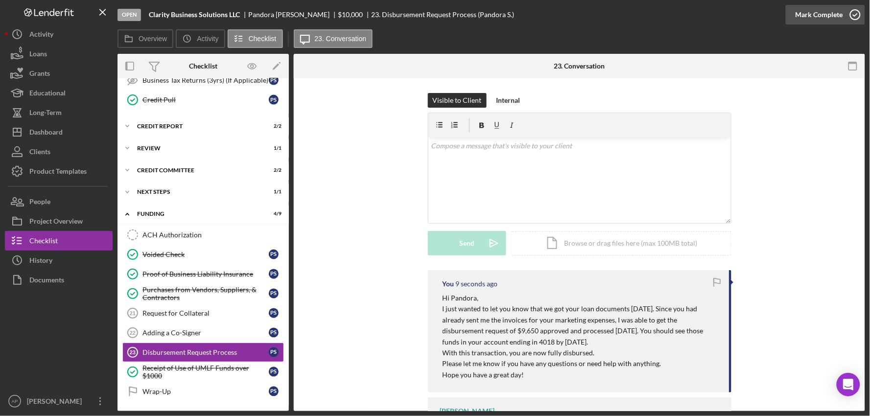
click at [838, 19] on div "Mark Complete" at bounding box center [820, 15] width 48 height 20
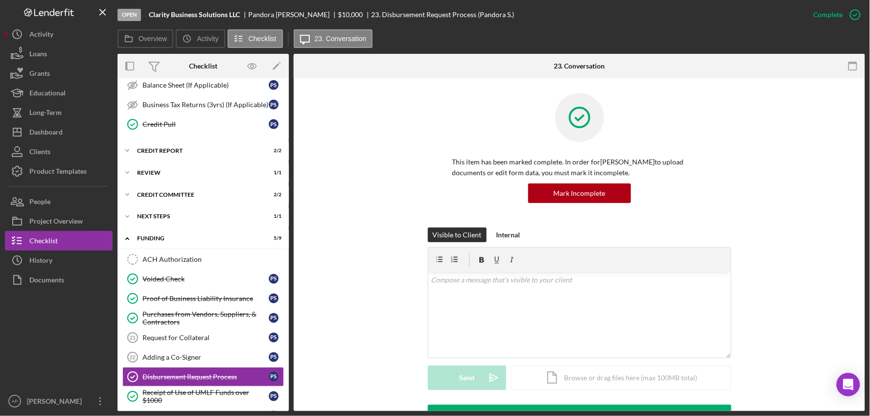
scroll to position [448, 0]
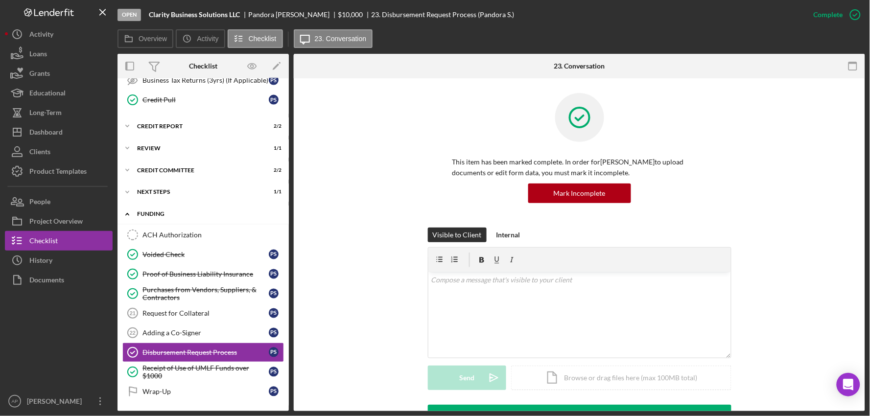
click at [154, 217] on div "Icon/Expander Funding 5 / 9" at bounding box center [203, 215] width 171 height 20
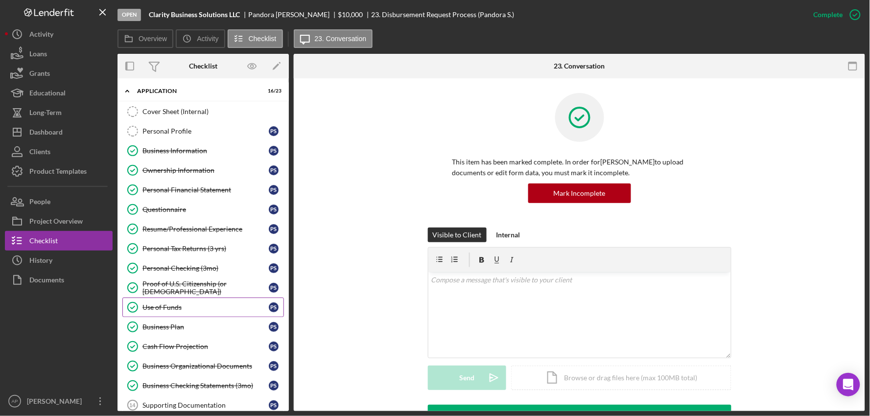
scroll to position [0, 0]
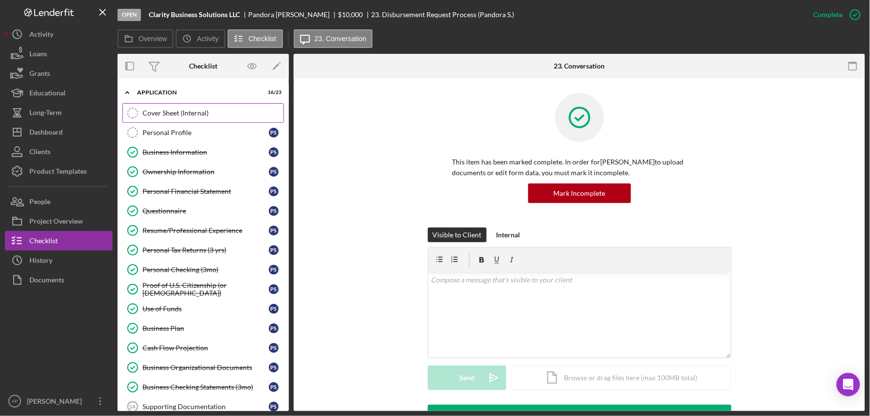
click at [187, 116] on div "Cover Sheet (Internal)" at bounding box center [213, 113] width 141 height 8
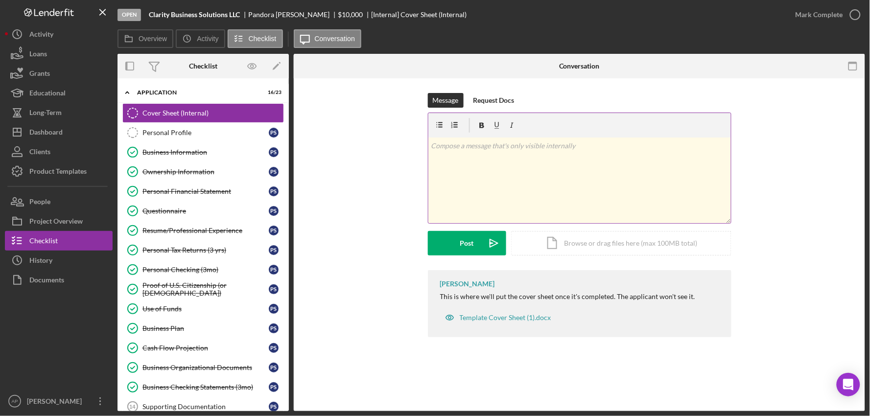
click at [491, 155] on div "v Color teal Color pink Remove color Add row above Add row below Add column bef…" at bounding box center [580, 181] width 303 height 86
click at [483, 145] on p "Approved for $10000" at bounding box center [579, 146] width 297 height 11
click at [547, 146] on p "Approved for $10,000 with UCC. 9/" at bounding box center [579, 146] width 297 height 11
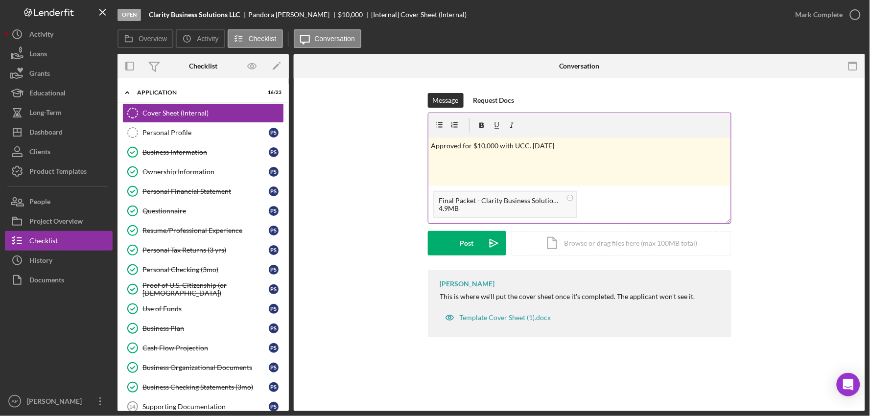
click at [457, 155] on div "v Color teal Color pink Remove color Add row above Add row below Add column bef…" at bounding box center [580, 162] width 303 height 48
click at [576, 142] on p "Approved for $10,000 with UCC. [DATE]" at bounding box center [579, 146] width 297 height 11
click at [472, 241] on div "Post" at bounding box center [467, 243] width 14 height 24
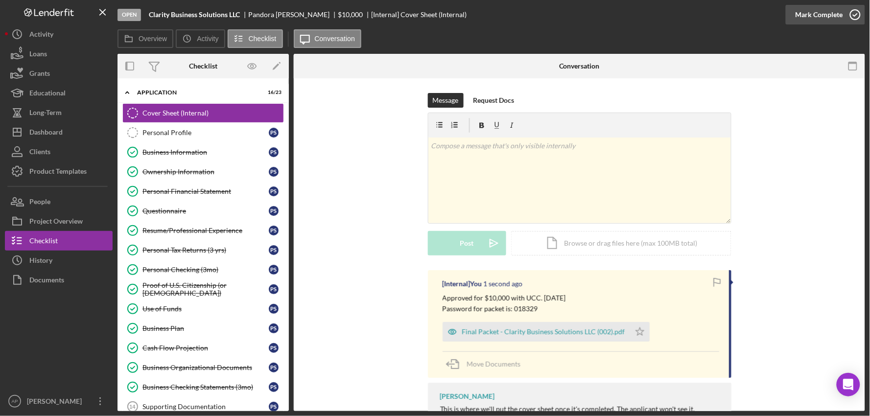
click at [811, 23] on div "Mark Complete" at bounding box center [820, 15] width 48 height 20
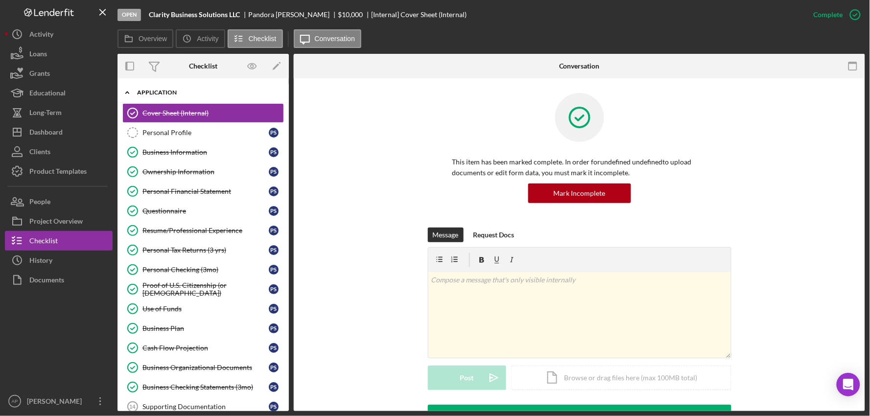
click at [135, 92] on icon "Icon/Expander" at bounding box center [128, 93] width 20 height 20
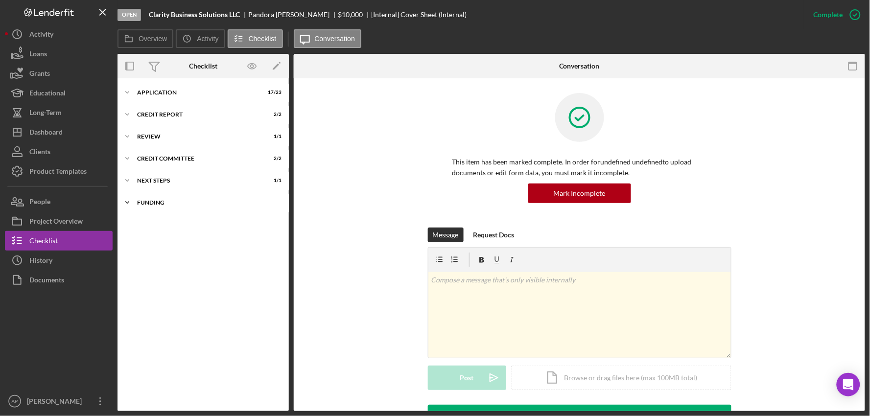
click at [169, 206] on div "Icon/Expander Funding 5 / 9" at bounding box center [203, 203] width 171 height 20
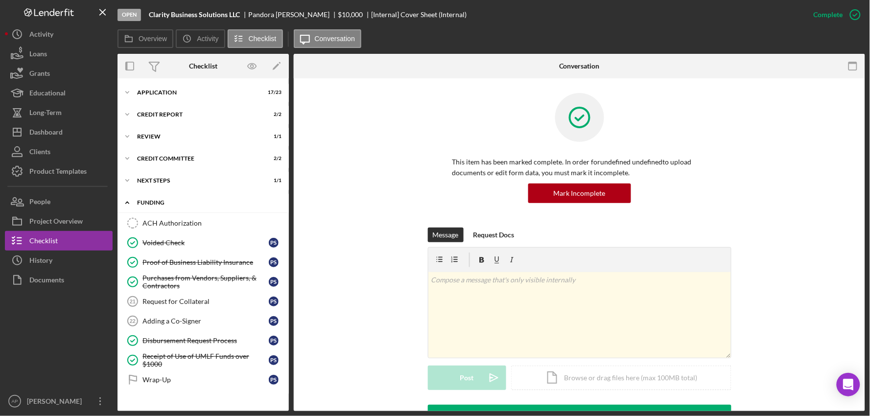
click at [161, 204] on div "Funding" at bounding box center [207, 203] width 140 height 6
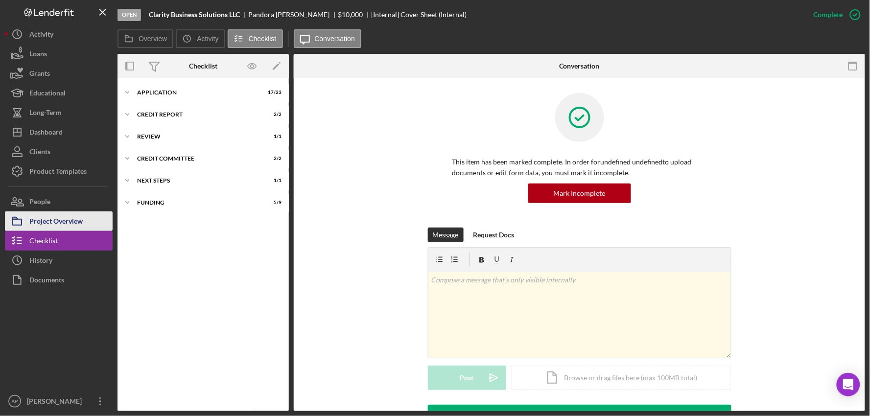
click at [50, 224] on div "Project Overview" at bounding box center [55, 223] width 53 height 22
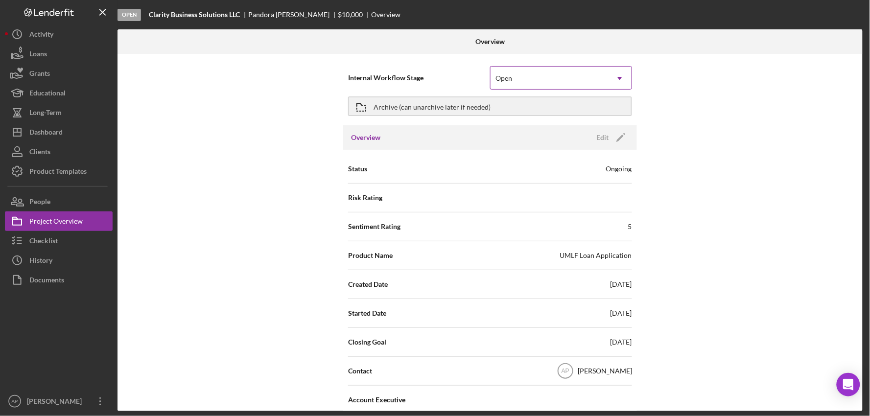
click at [539, 79] on div "Open" at bounding box center [550, 78] width 118 height 23
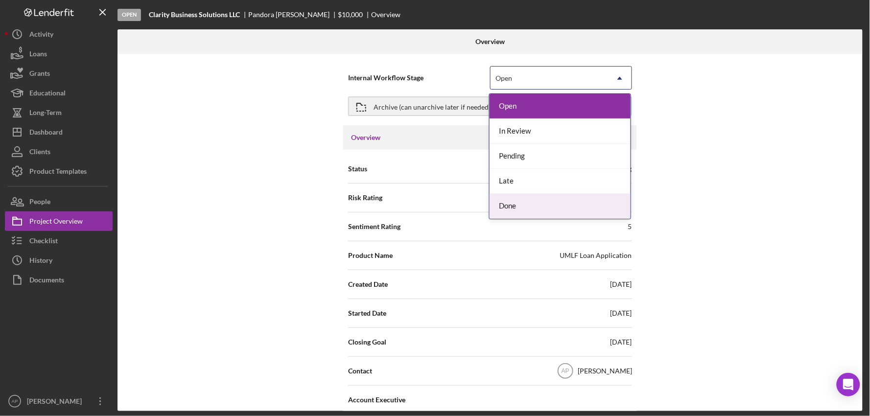
click at [523, 200] on div "Done" at bounding box center [560, 206] width 141 height 25
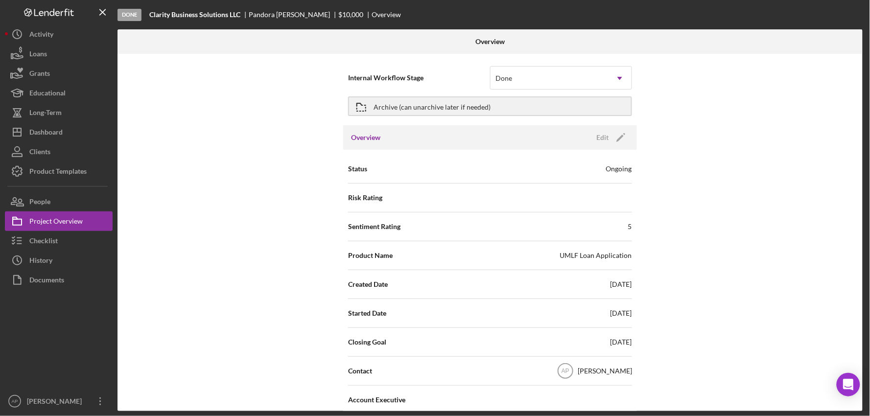
click at [36, 331] on div at bounding box center [59, 341] width 108 height 102
click at [40, 132] on div "Dashboard" at bounding box center [45, 133] width 33 height 22
